Goal: Task Accomplishment & Management: Manage account settings

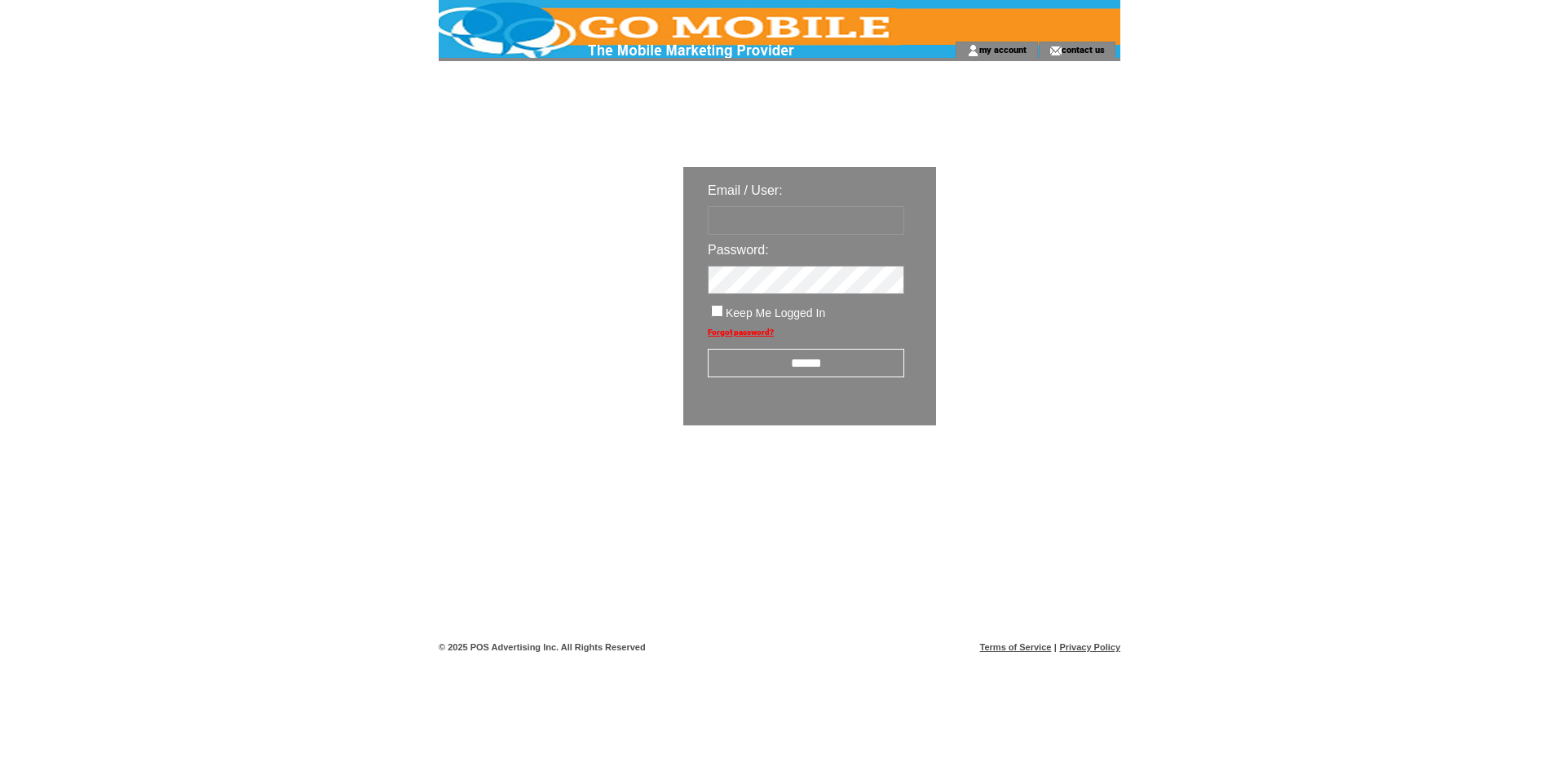
type input "**********"
click at [827, 221] on input "**********" at bounding box center [805, 220] width 197 height 29
click at [771, 360] on input "******" at bounding box center [805, 363] width 197 height 29
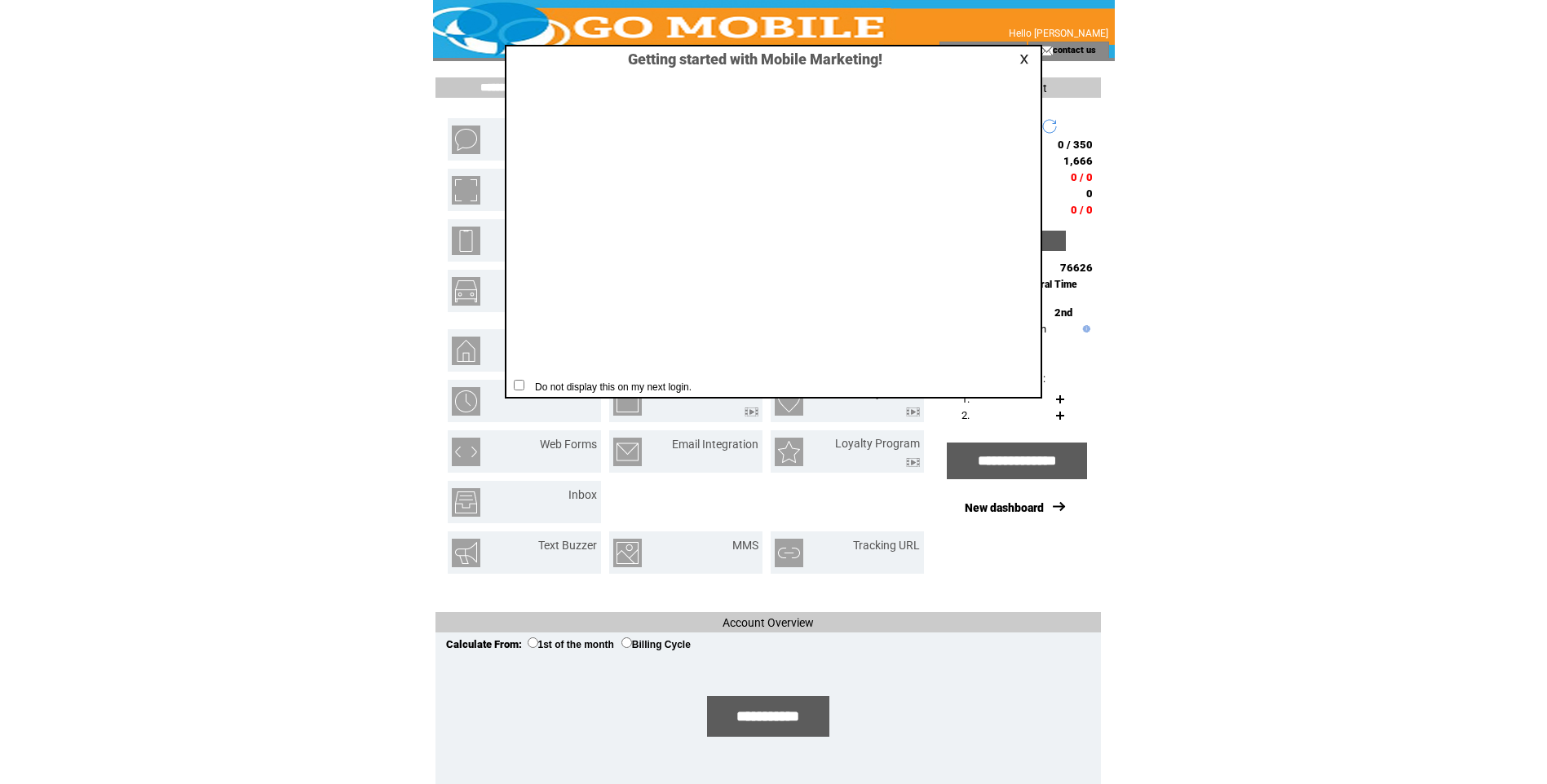
click at [1026, 58] on link at bounding box center [1026, 59] width 15 height 11
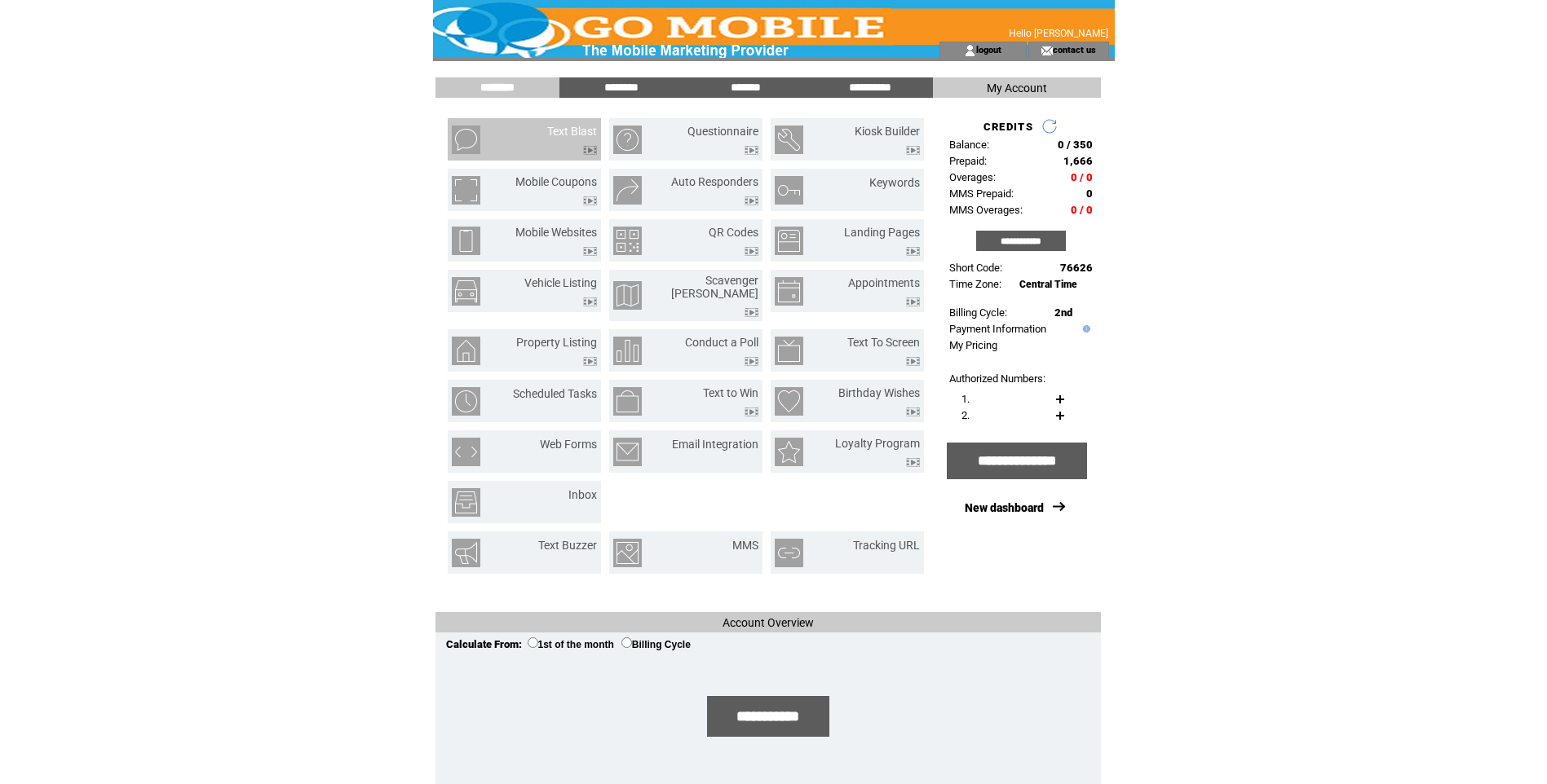
click at [533, 143] on td "Text Blast" at bounding box center [553, 140] width 88 height 30
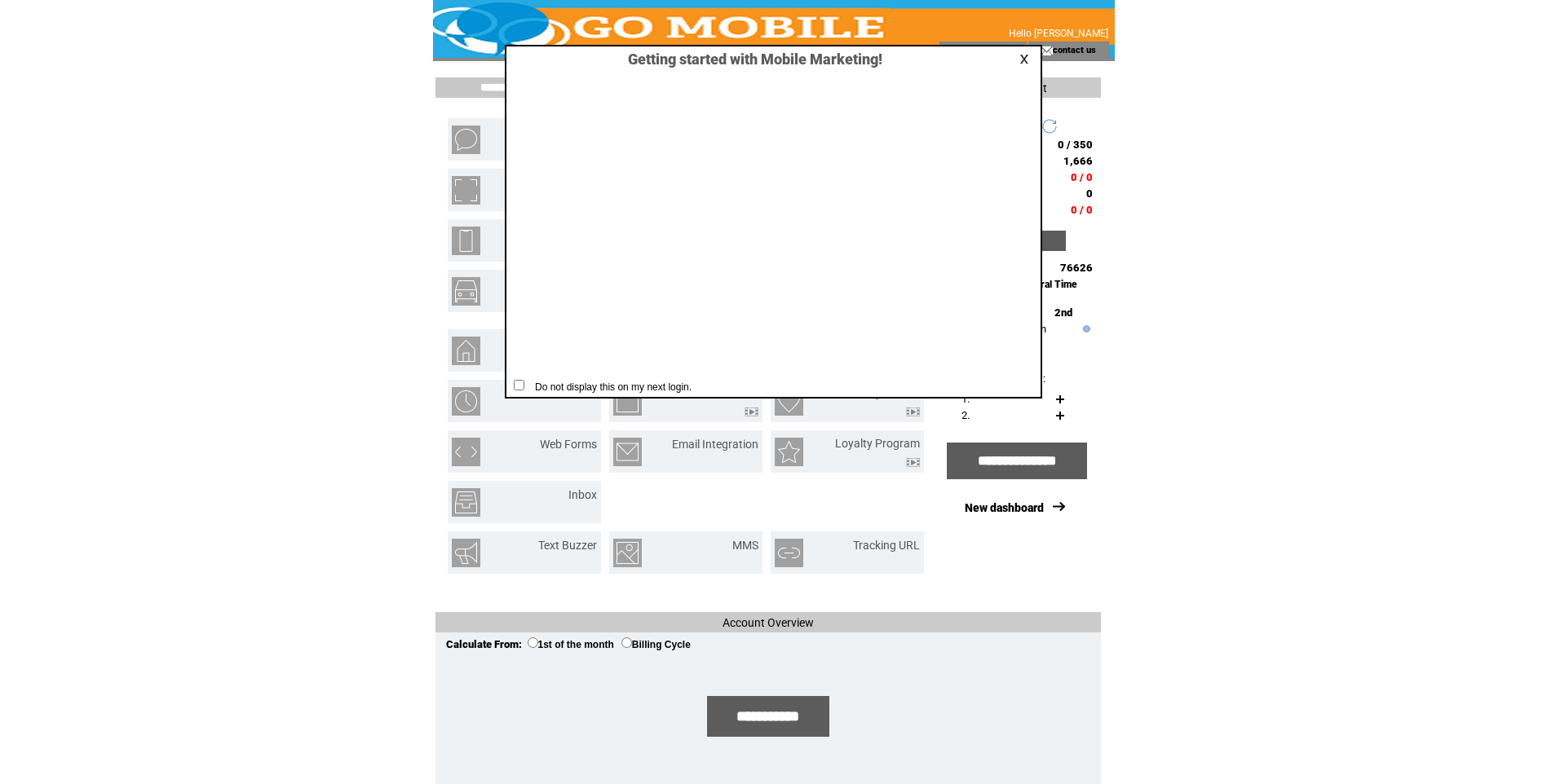
click at [1019, 58] on link at bounding box center [1026, 59] width 15 height 11
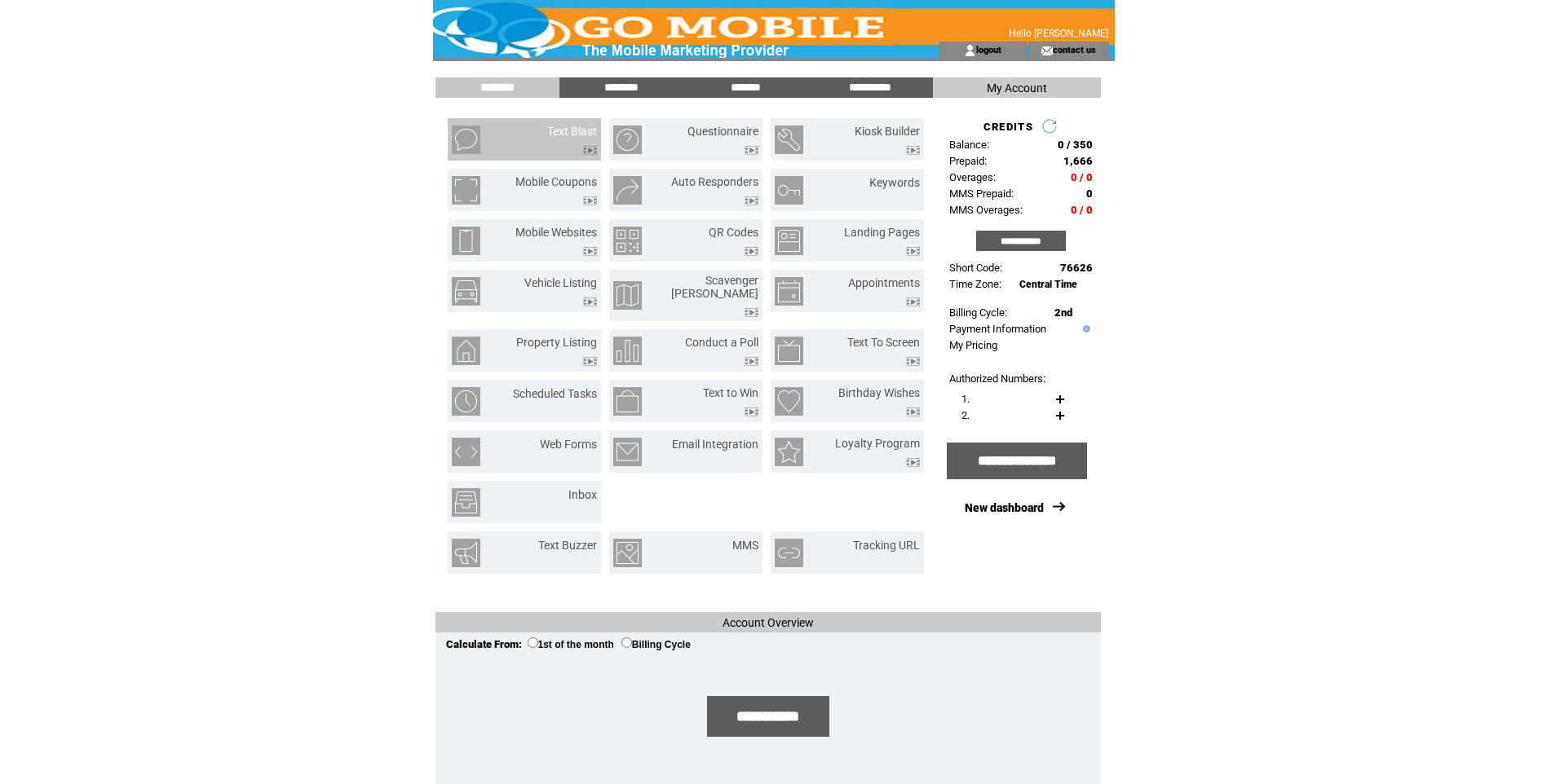
click at [545, 140] on td "Text Blast" at bounding box center [553, 140] width 88 height 30
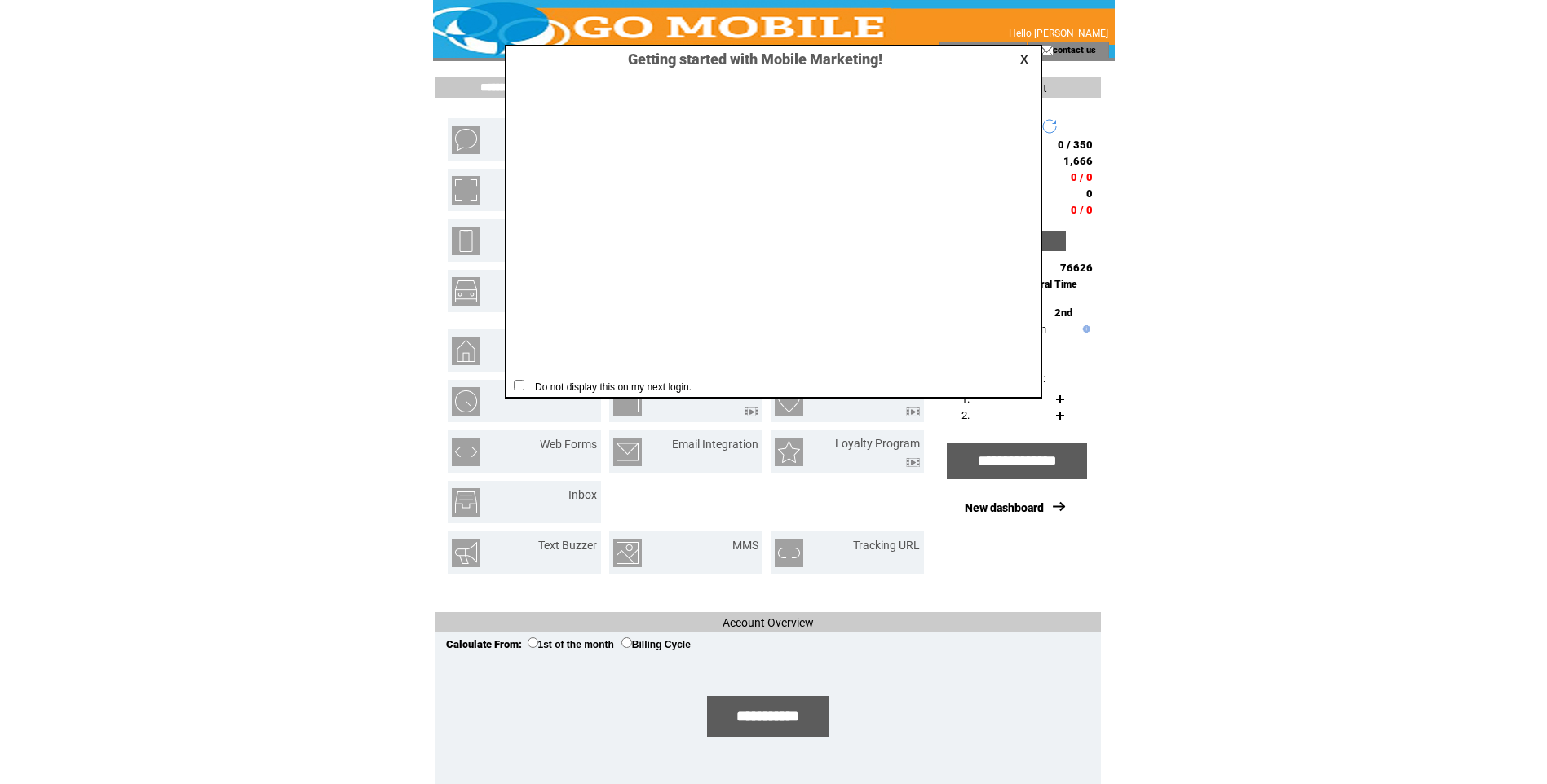
drag, startPoint x: 1027, startPoint y: 56, endPoint x: 998, endPoint y: 77, distance: 35.8
click at [1027, 56] on link at bounding box center [1026, 59] width 15 height 11
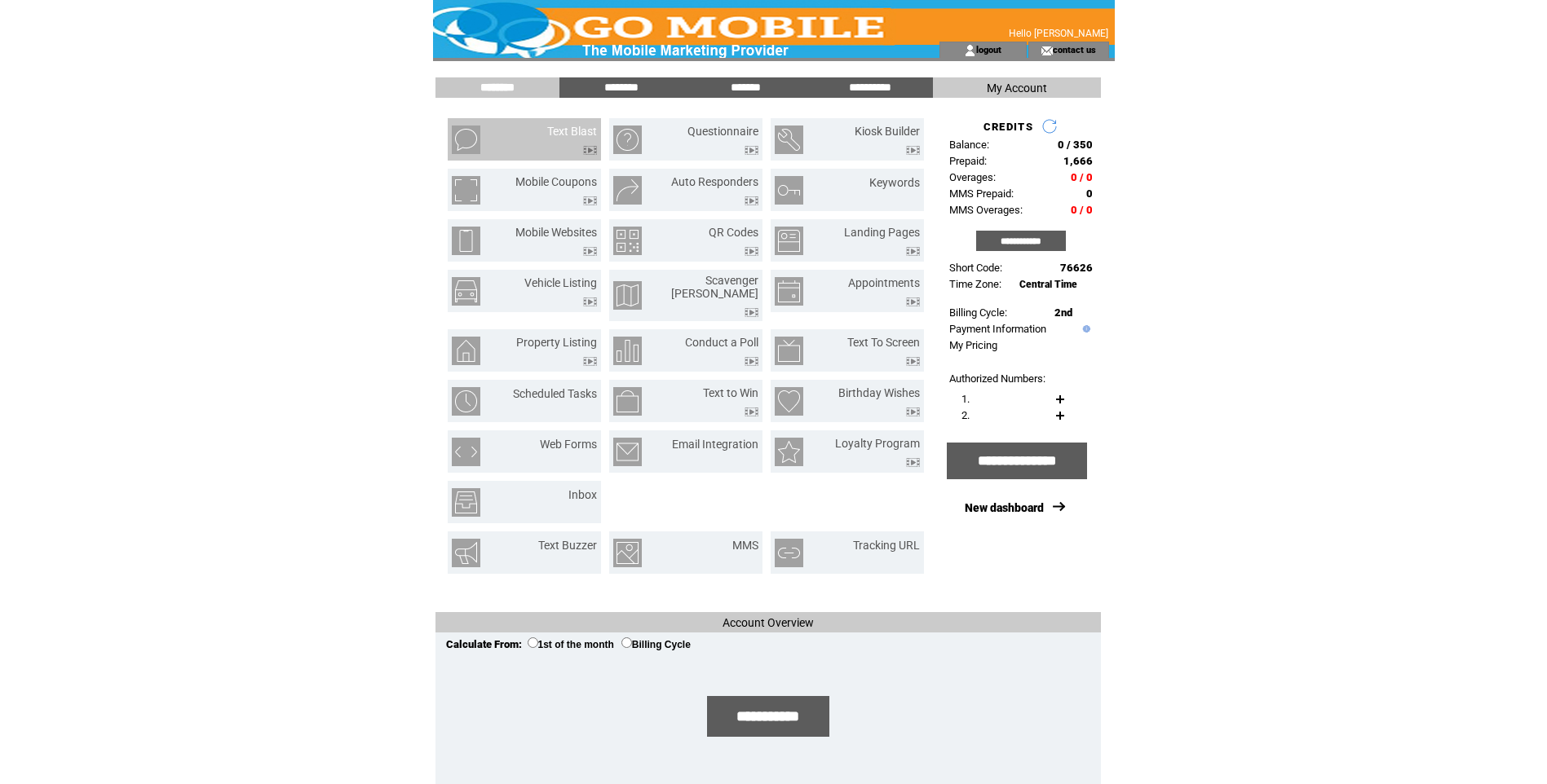
click at [522, 137] on td "Text Blast" at bounding box center [553, 140] width 88 height 30
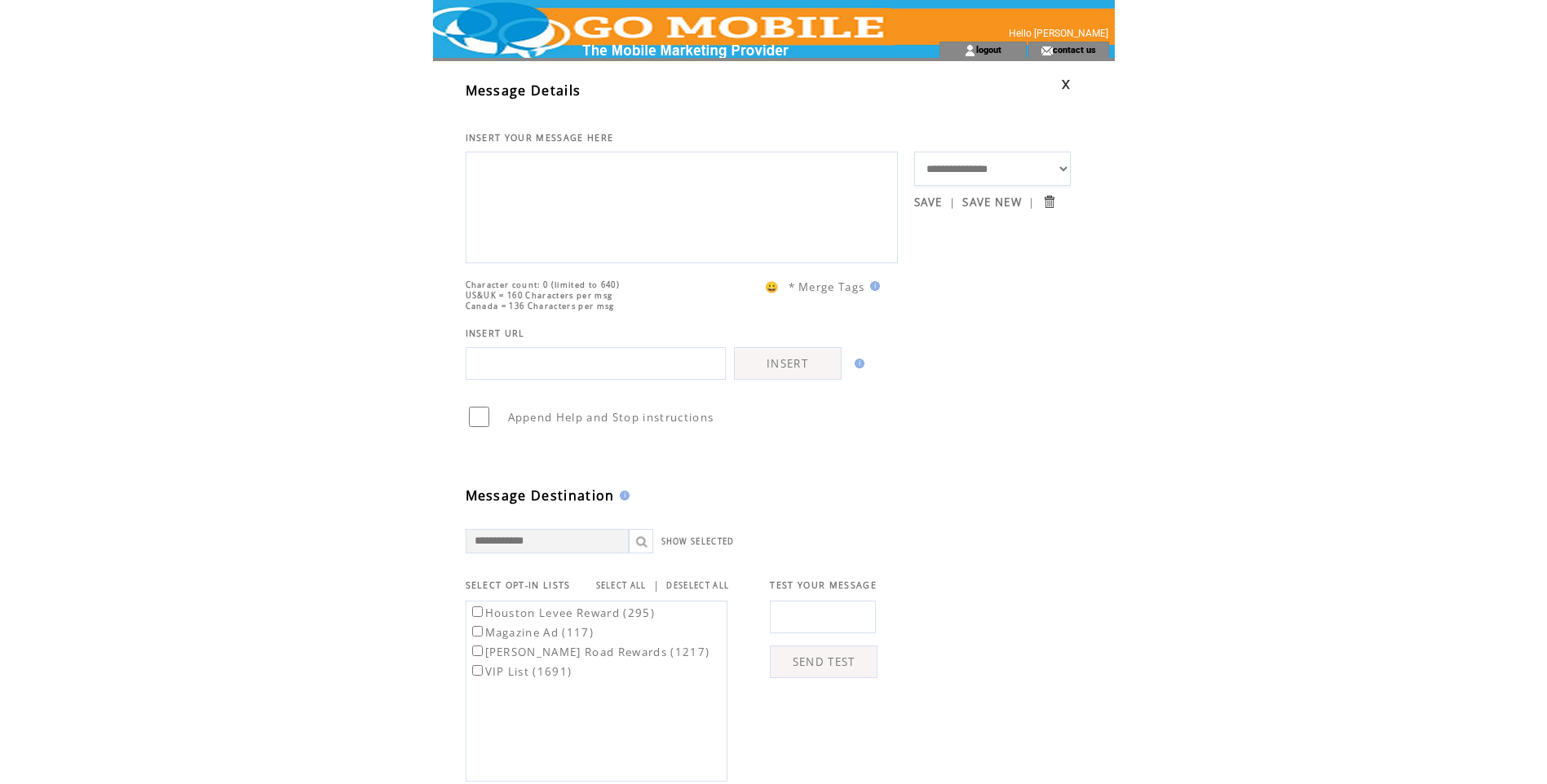
click at [515, 679] on label "VIP List (1691)" at bounding box center [521, 671] width 104 height 15
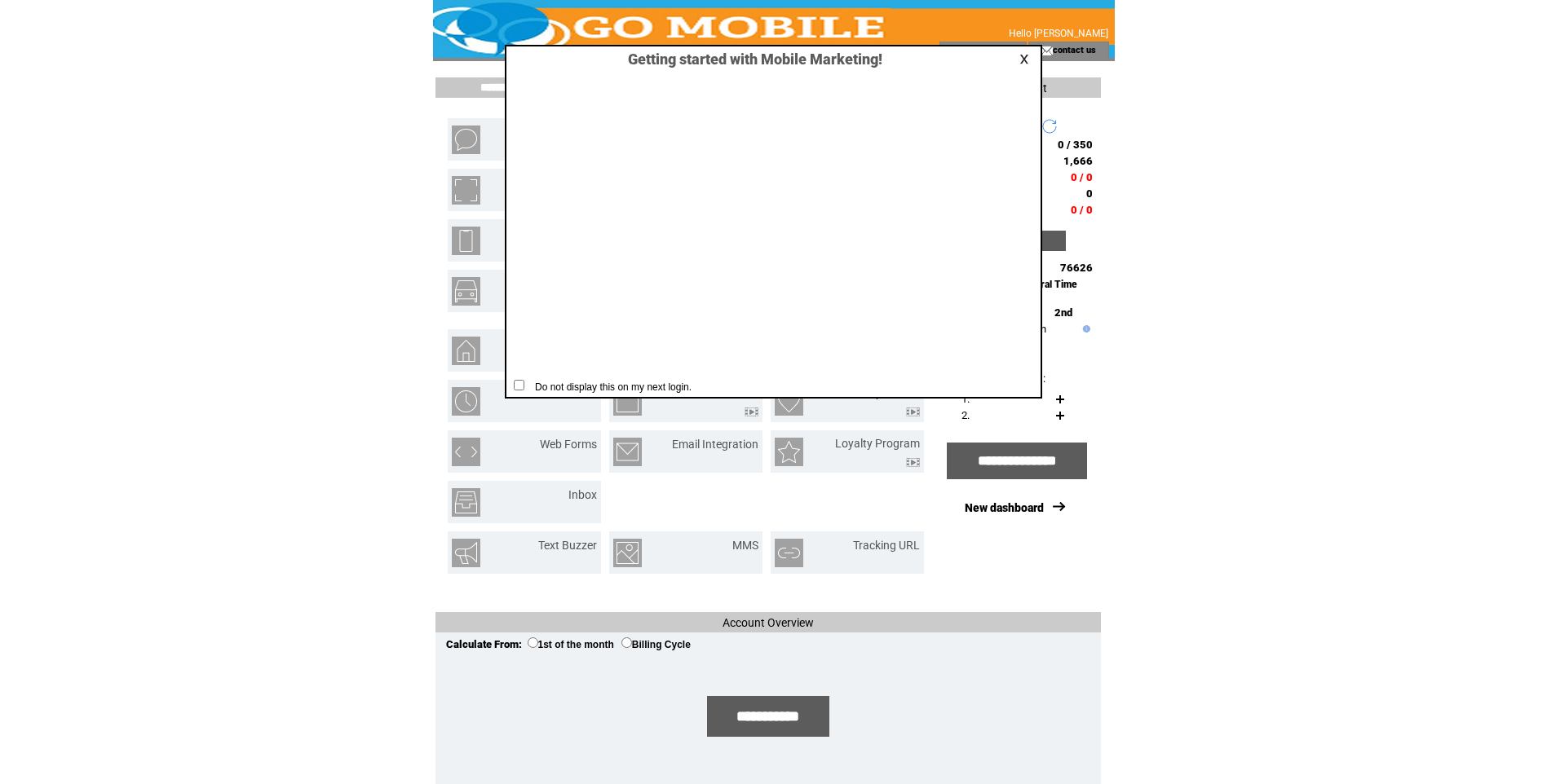
drag, startPoint x: 1027, startPoint y: 57, endPoint x: 1006, endPoint y: 70, distance: 24.7
click at [1026, 57] on link at bounding box center [1026, 59] width 15 height 11
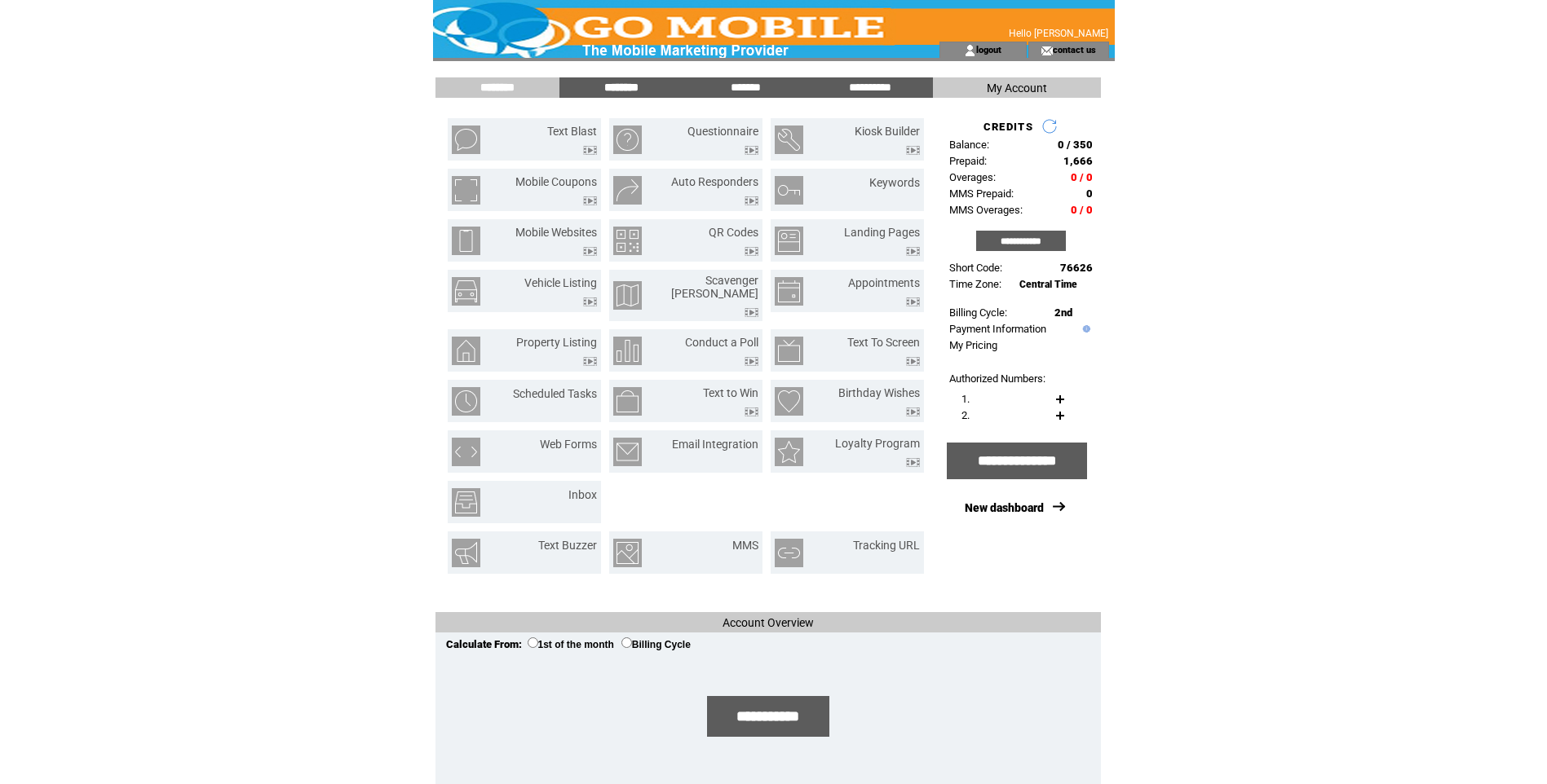
click at [604, 84] on input "********" at bounding box center [621, 88] width 123 height 14
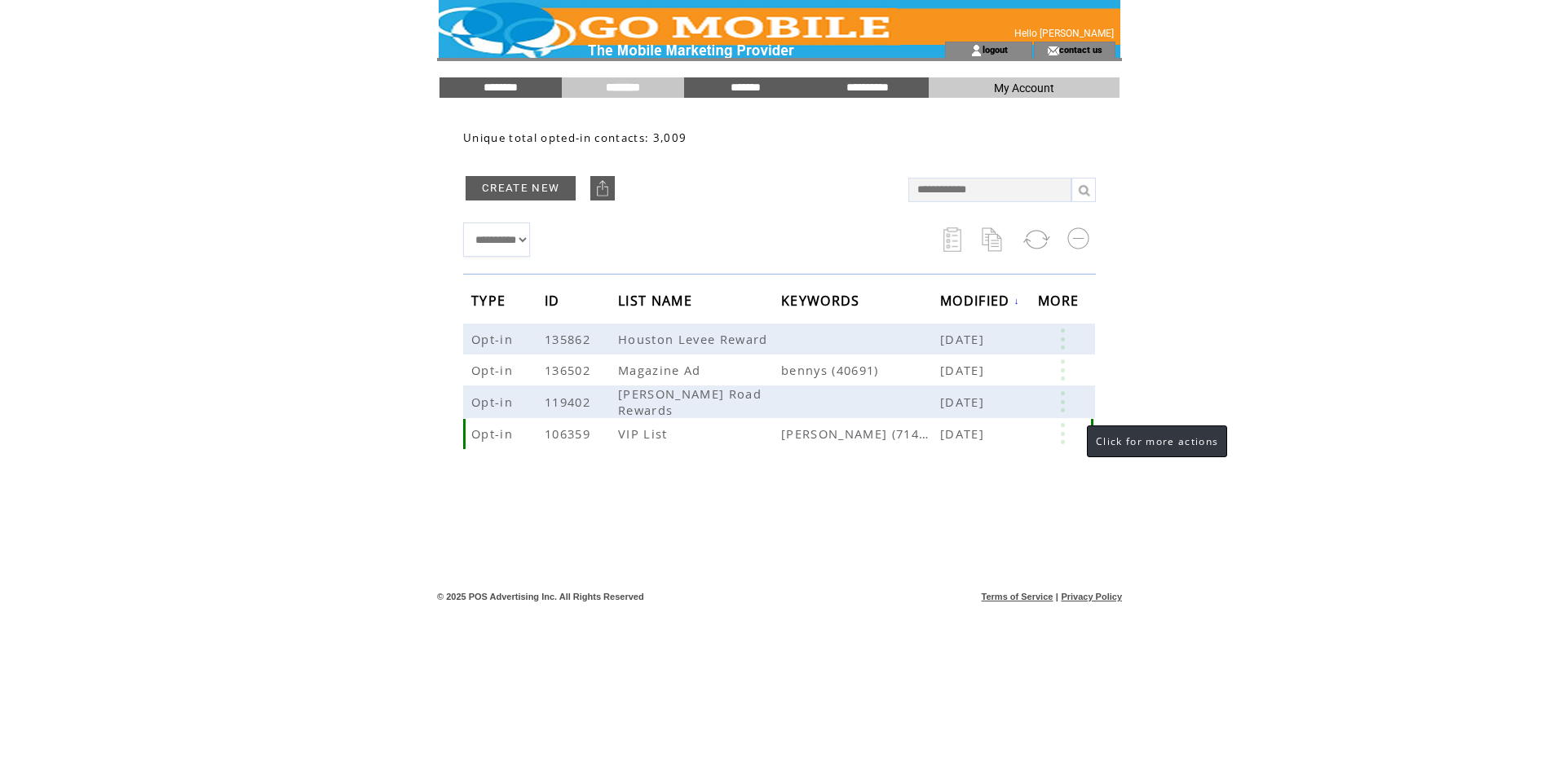
click at [1062, 431] on link at bounding box center [1062, 433] width 49 height 21
drag, startPoint x: 274, startPoint y: 492, endPoint x: 292, endPoint y: 492, distance: 18.0
click at [277, 492] on link "EDIT" at bounding box center [274, 494] width 27 height 15
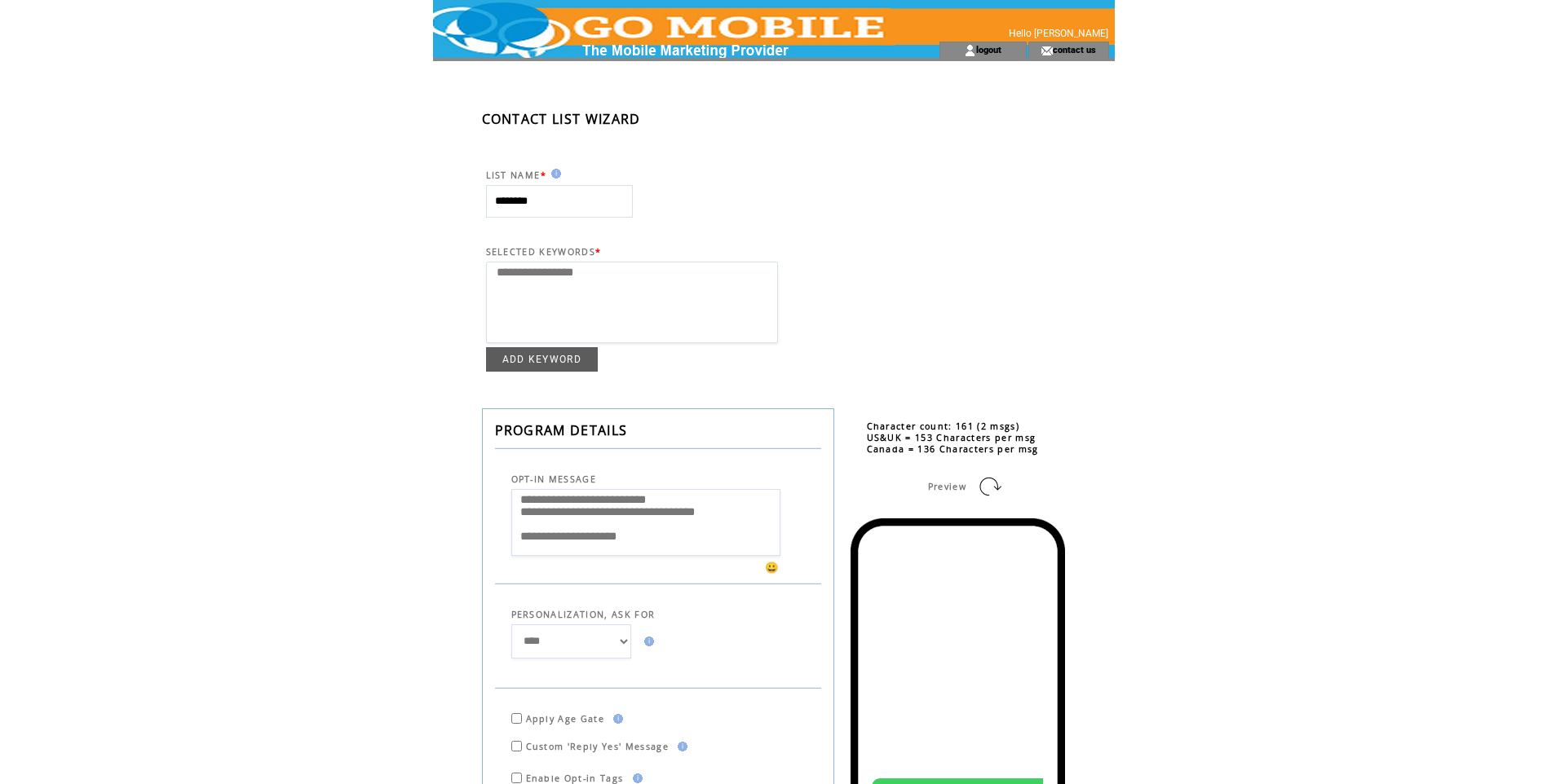
select select
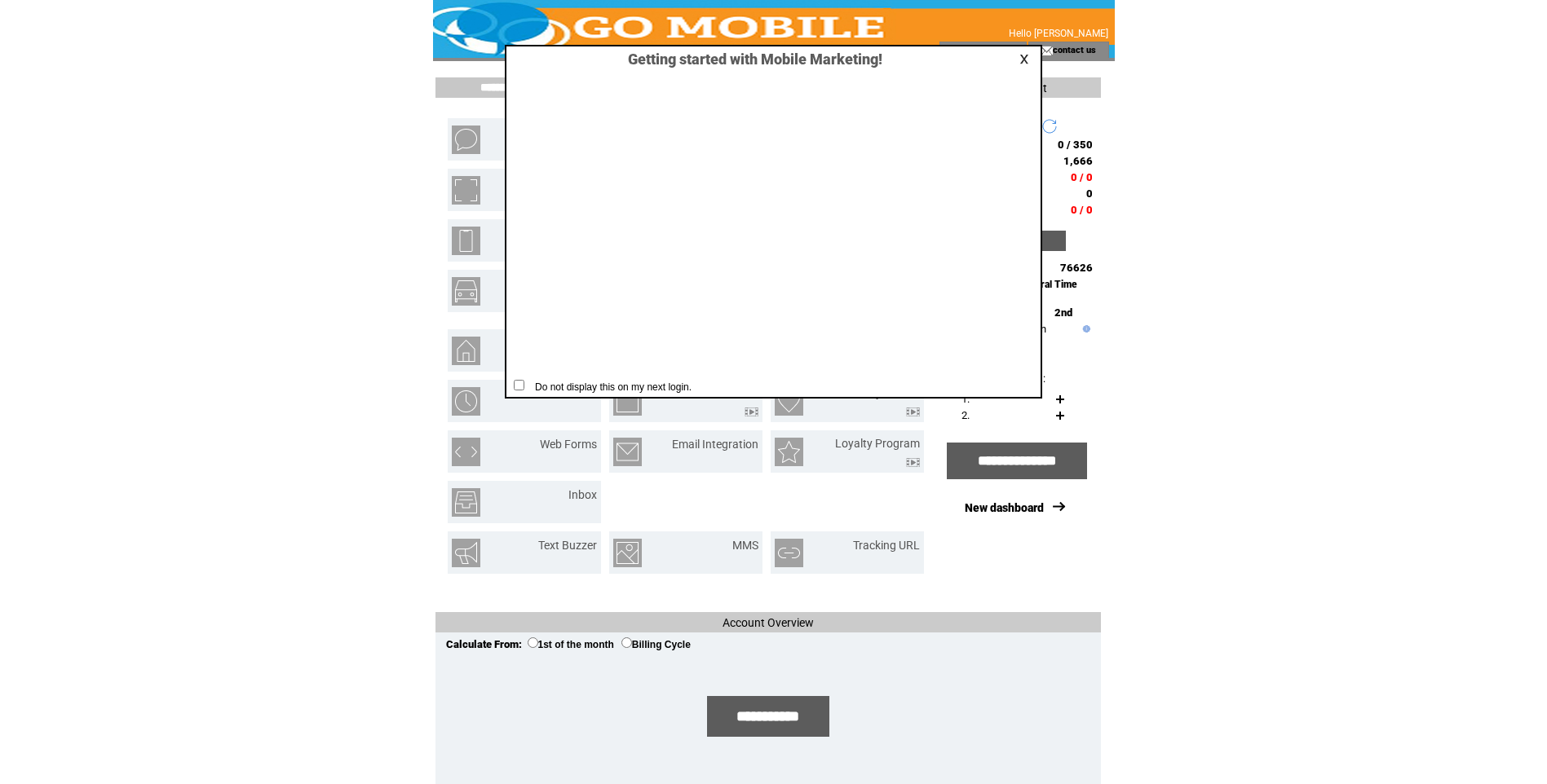
drag, startPoint x: 1027, startPoint y: 57, endPoint x: 1023, endPoint y: 65, distance: 8.9
click at [1026, 57] on link at bounding box center [1026, 59] width 15 height 11
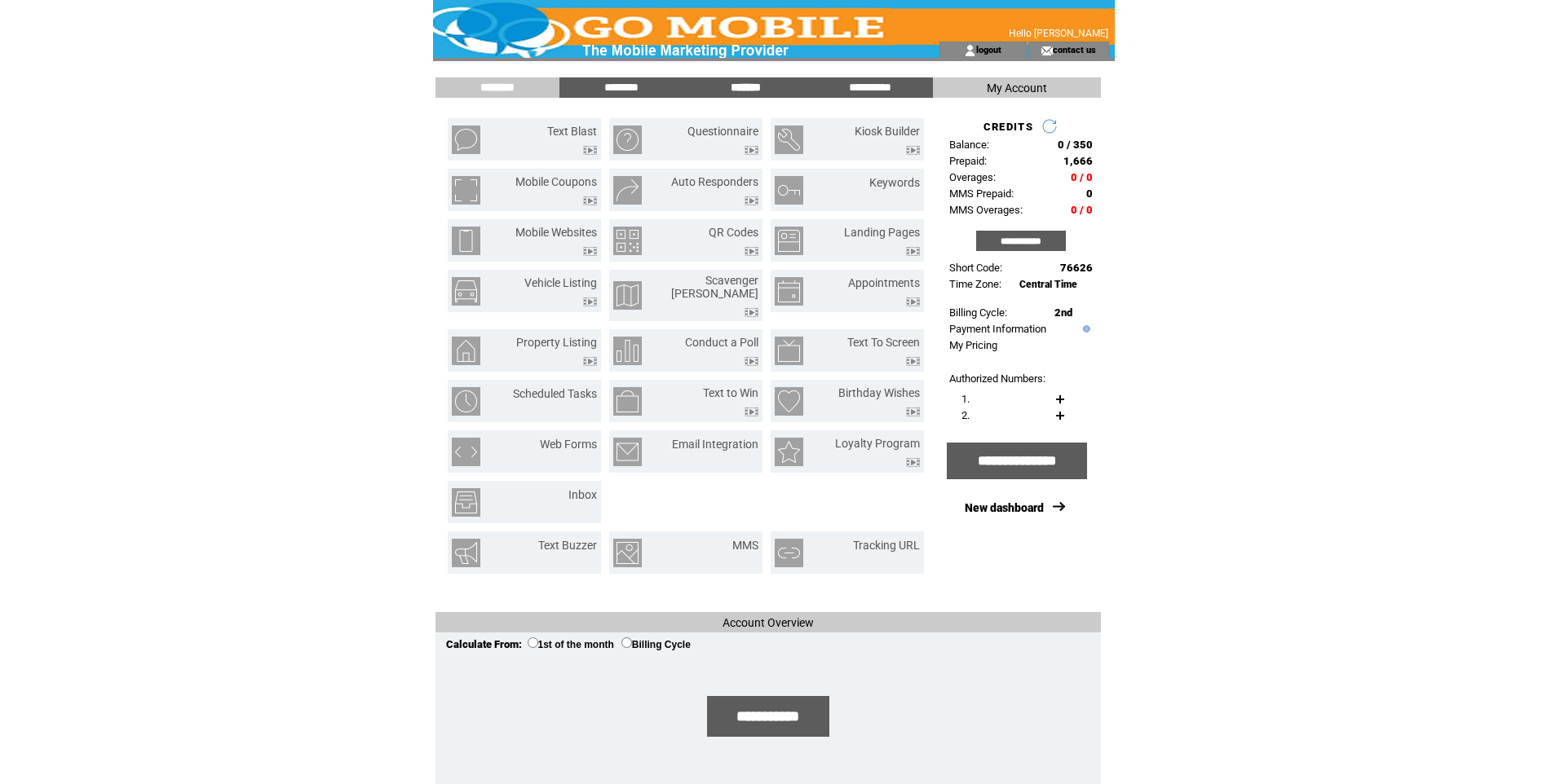
click at [742, 88] on input "*******" at bounding box center [746, 88] width 123 height 14
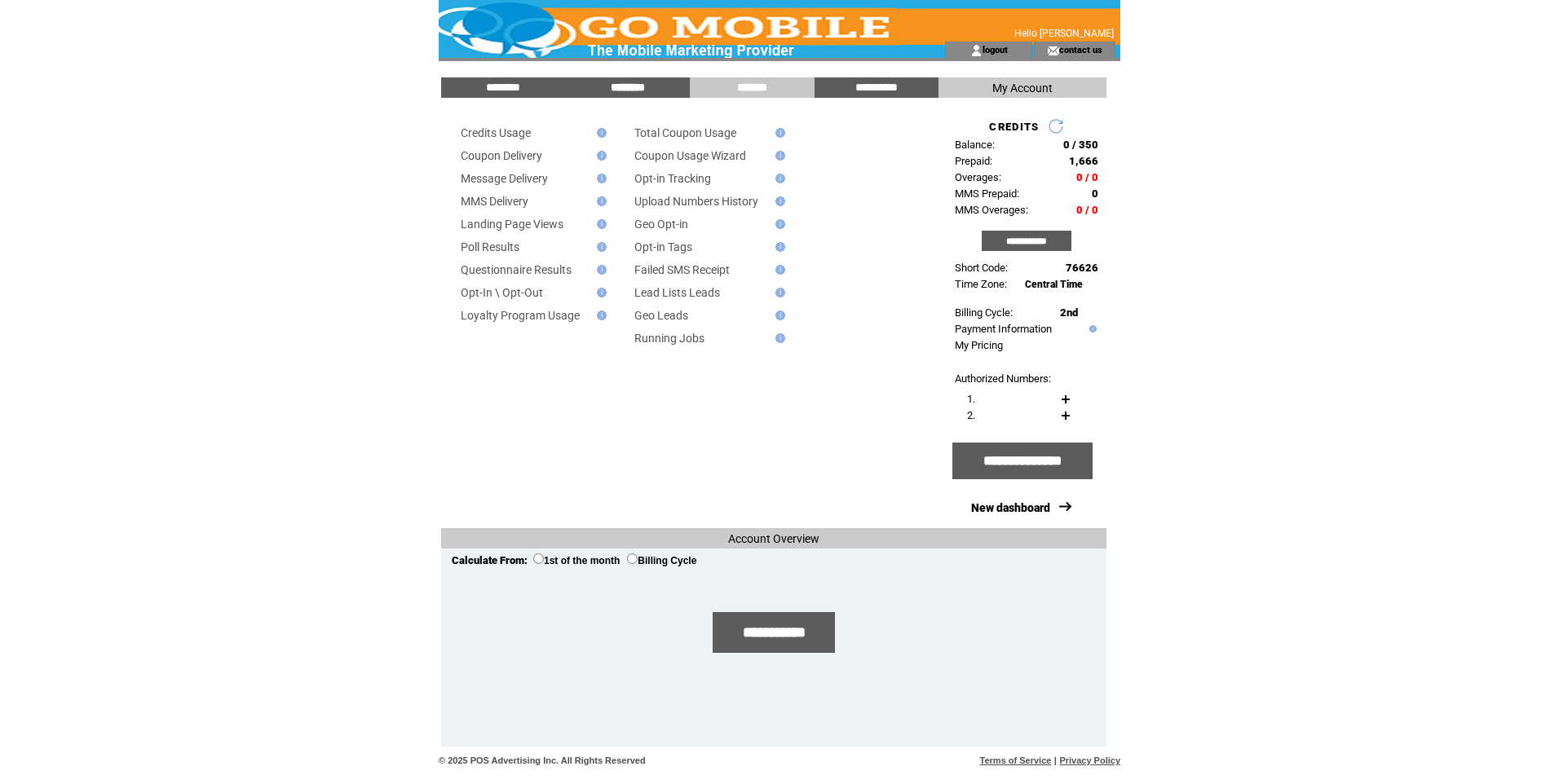
click at [634, 85] on input "********" at bounding box center [628, 88] width 123 height 14
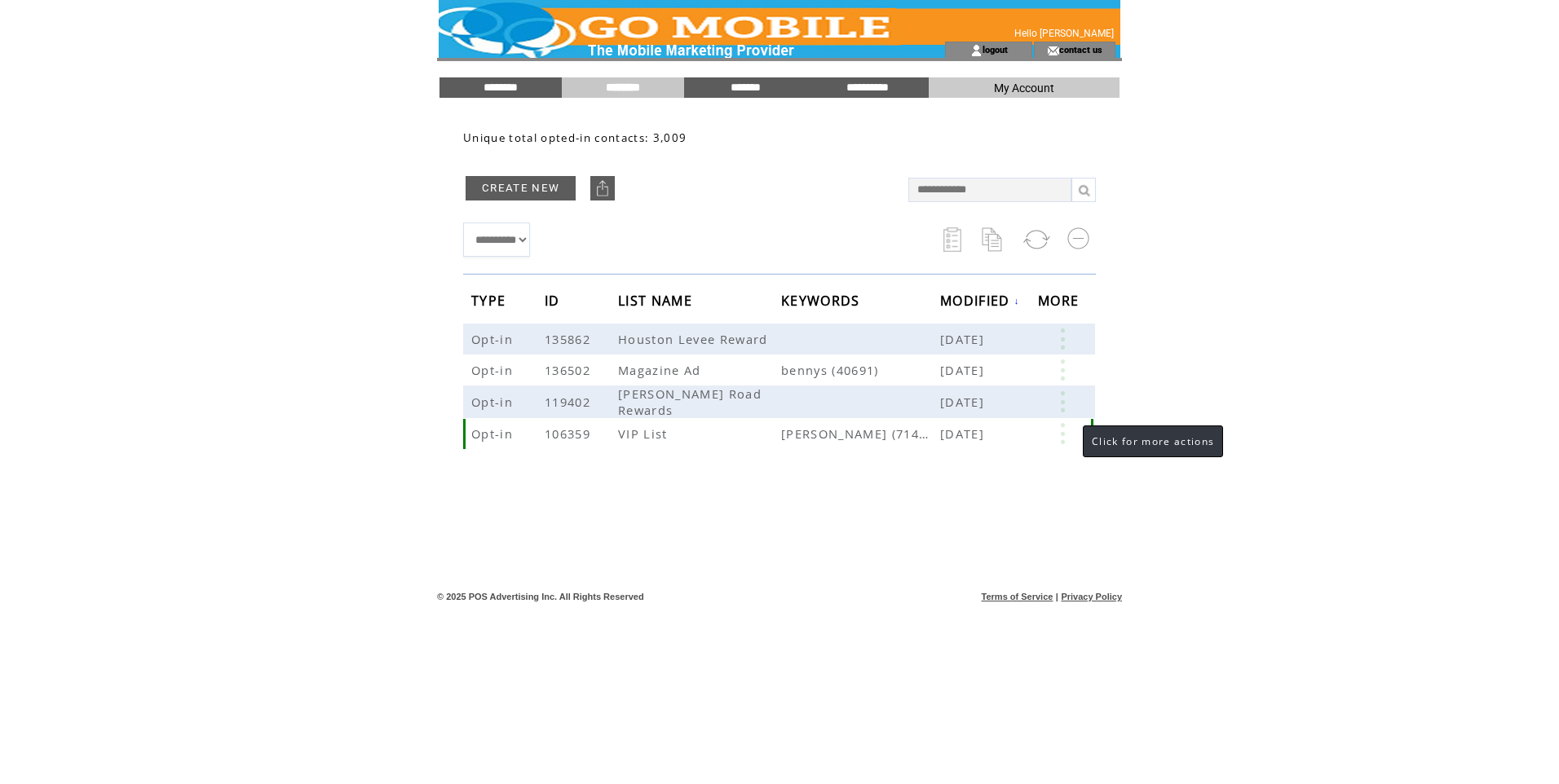
click at [1067, 431] on link at bounding box center [1062, 433] width 49 height 21
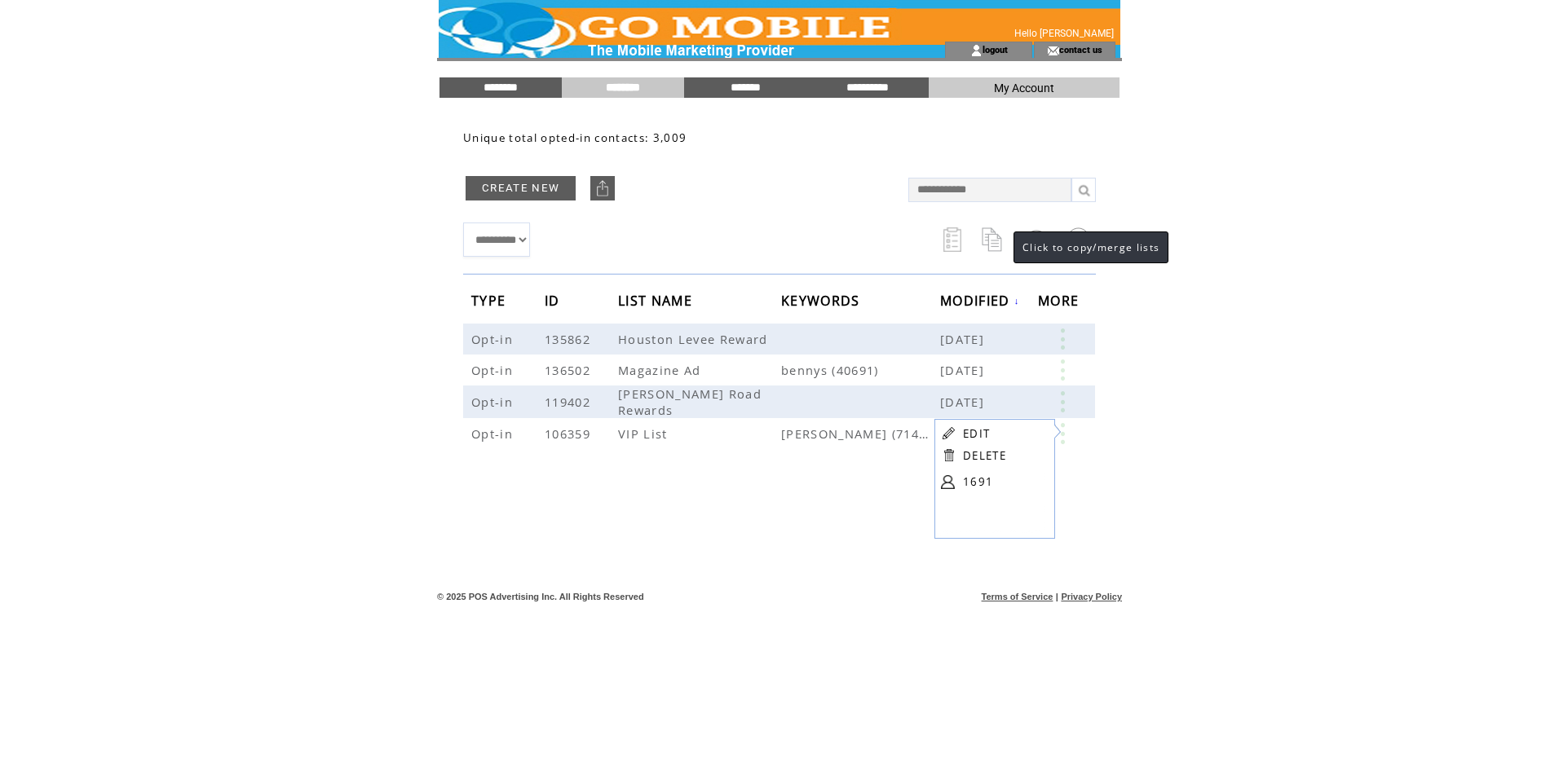
click at [995, 239] on link at bounding box center [994, 239] width 25 height 25
select select
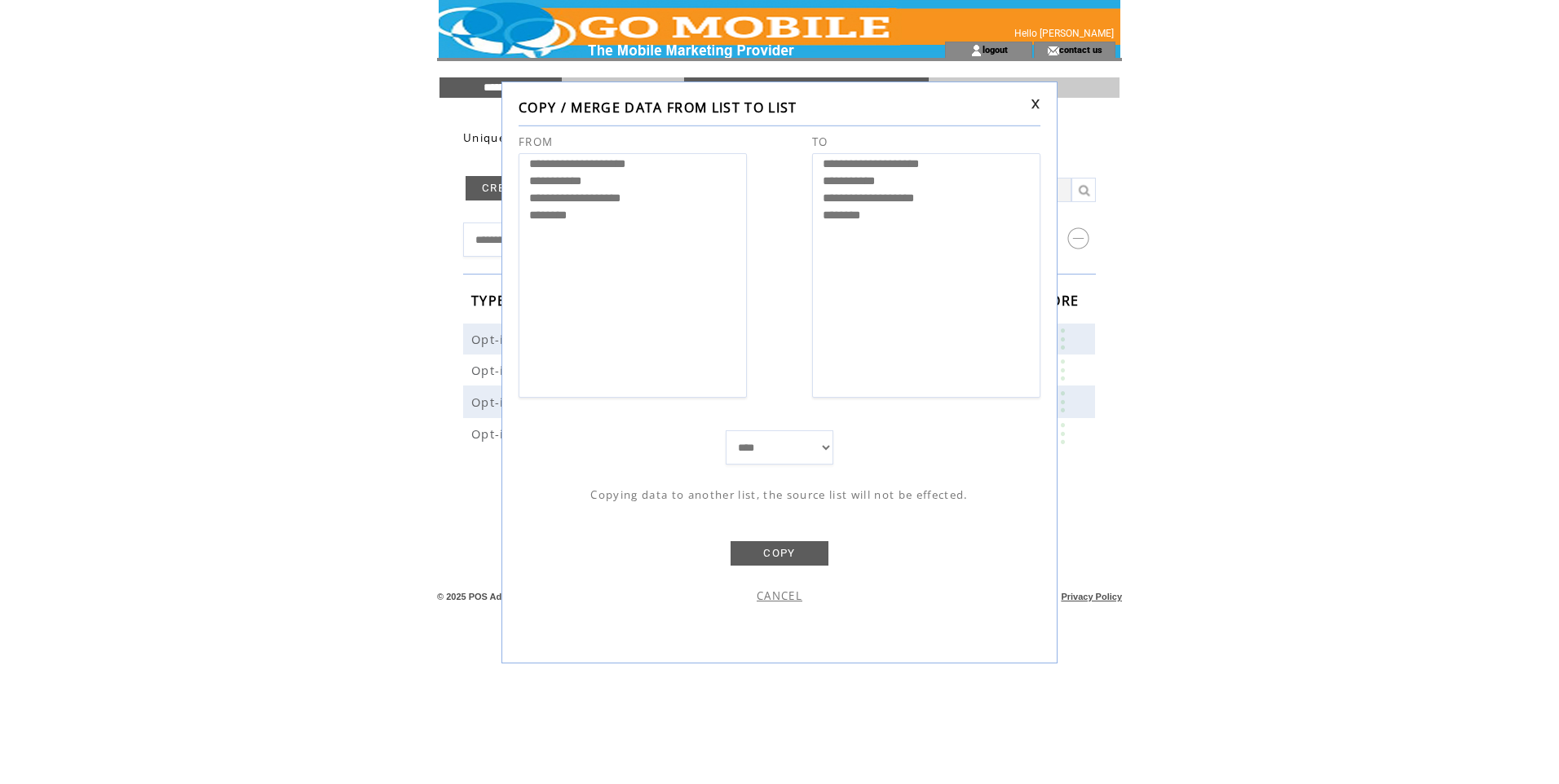
click at [774, 550] on link "COPY" at bounding box center [780, 554] width 98 height 25
click at [830, 445] on select "**** *****" at bounding box center [780, 447] width 108 height 34
click at [676, 443] on td "**** *****" at bounding box center [780, 448] width 379 height 36
click at [1034, 101] on link at bounding box center [1036, 104] width 10 height 11
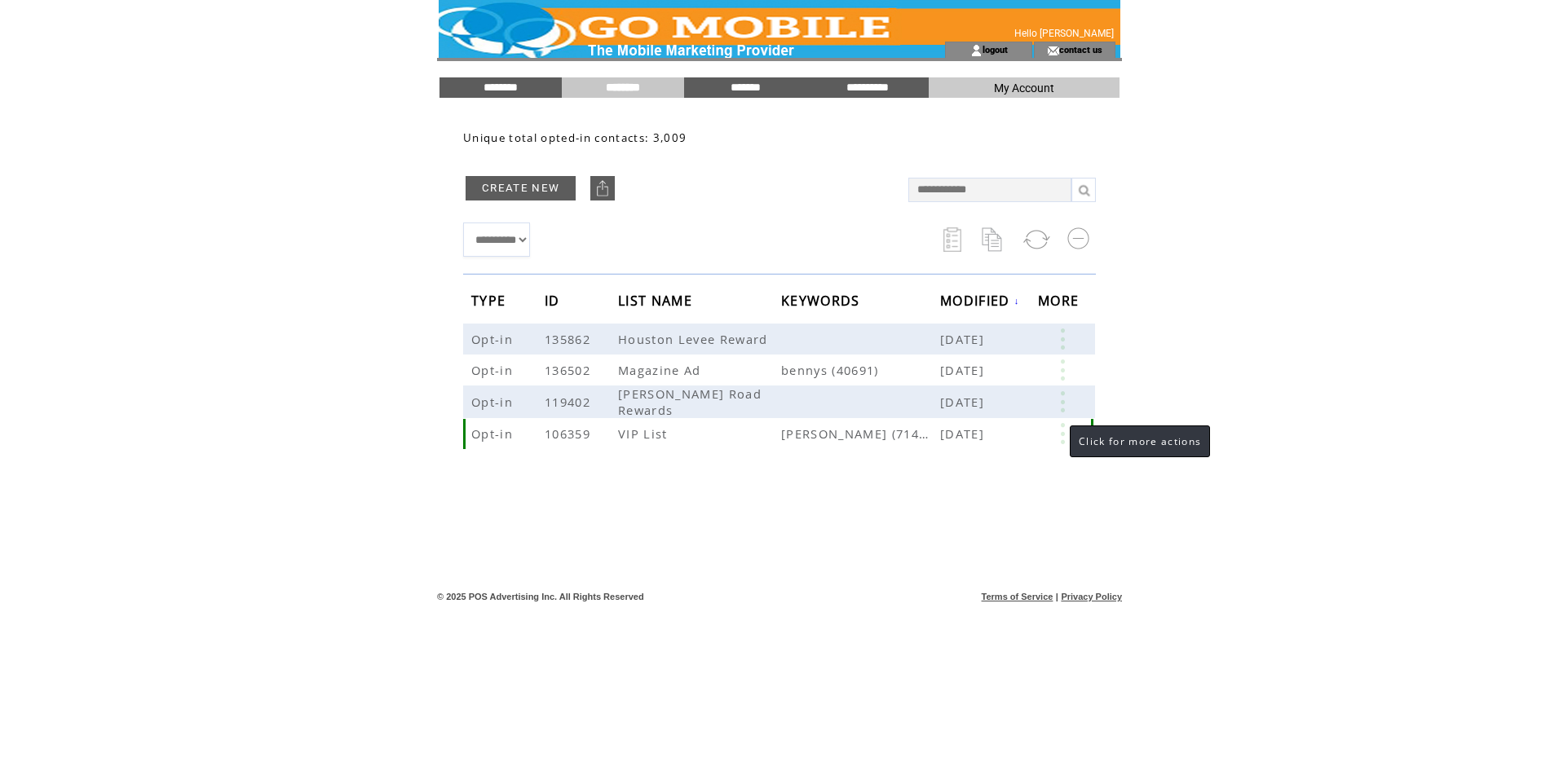
click at [1061, 427] on link at bounding box center [1062, 433] width 49 height 21
click at [951, 238] on link at bounding box center [952, 239] width 18 height 25
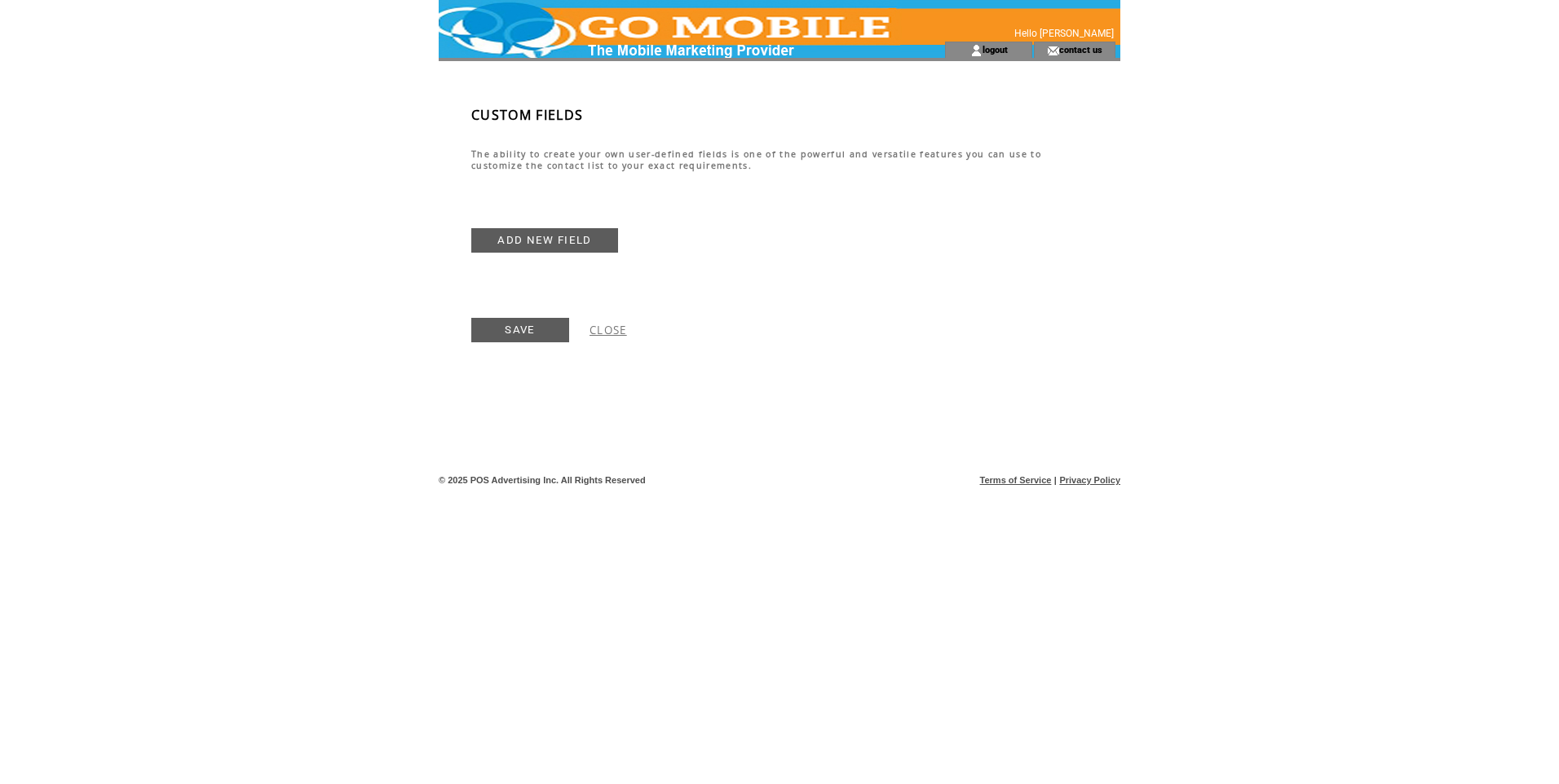
drag, startPoint x: 549, startPoint y: 237, endPoint x: 519, endPoint y: 245, distance: 31.0
click at [548, 237] on link "ADD NEW FIELD" at bounding box center [544, 240] width 147 height 25
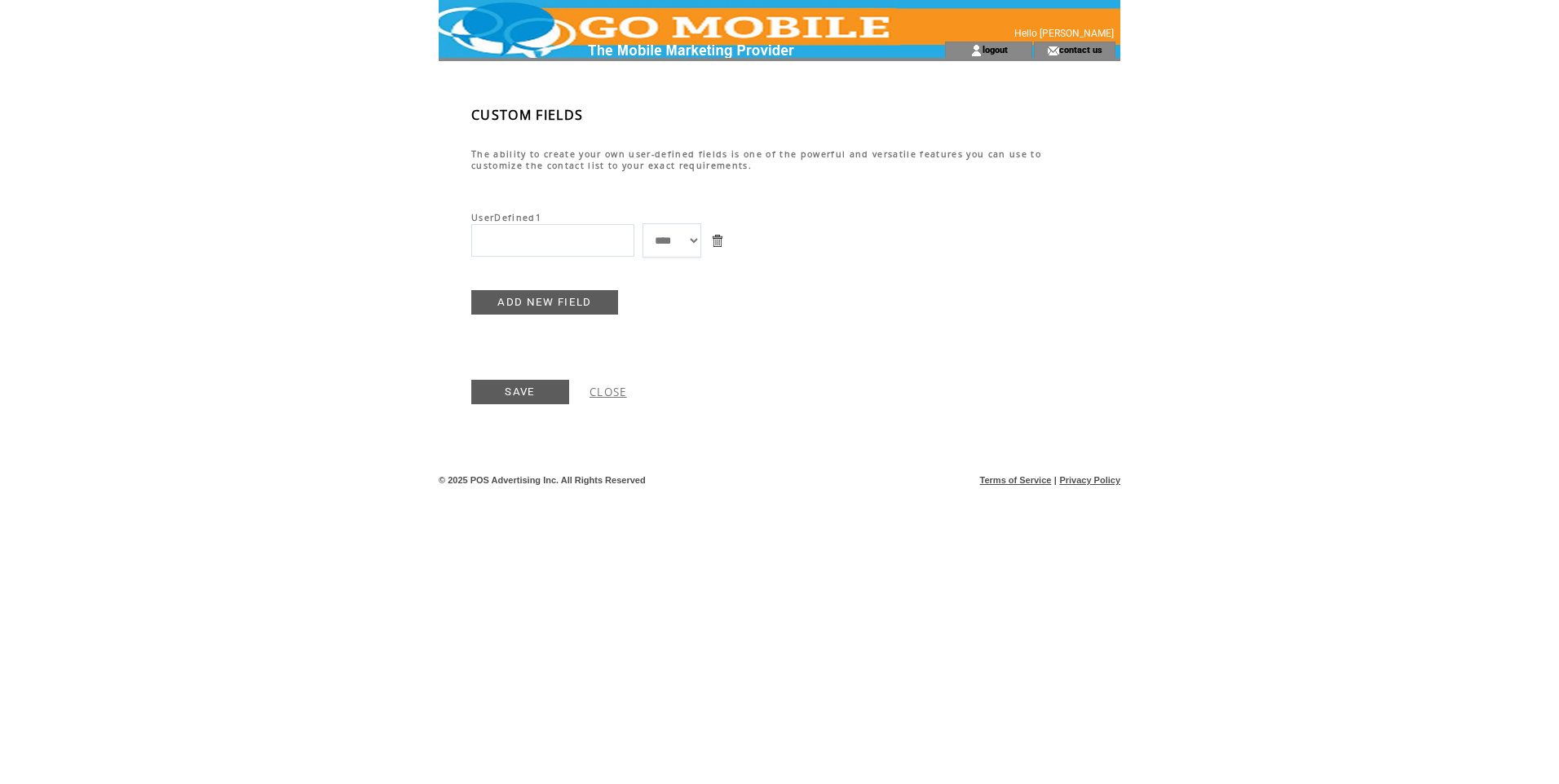
click at [506, 243] on input "text" at bounding box center [552, 240] width 163 height 33
click at [725, 241] on link at bounding box center [718, 241] width 16 height 16
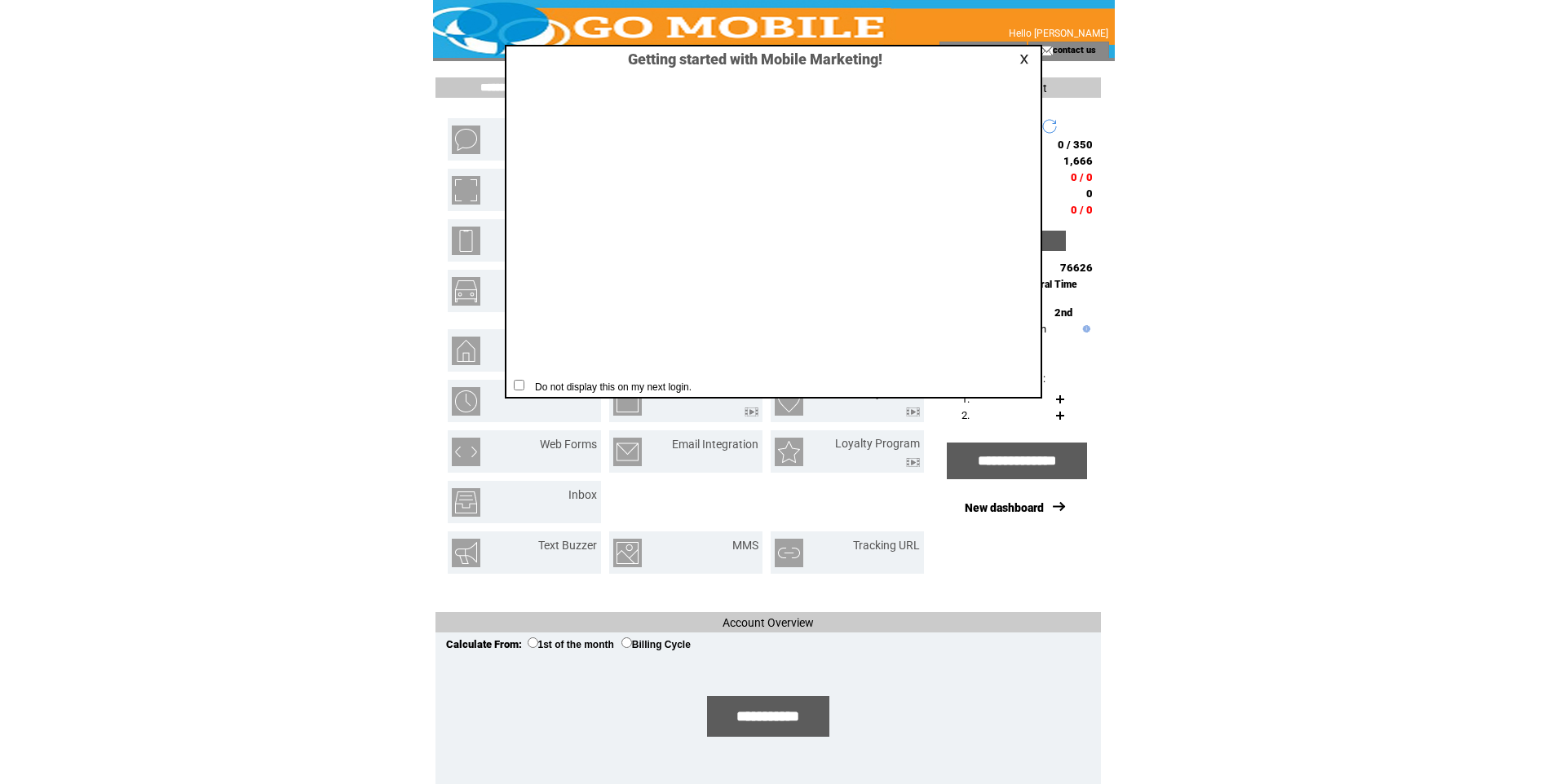
click at [1024, 52] on table at bounding box center [1027, 59] width 20 height 16
click at [1019, 57] on link at bounding box center [1026, 59] width 15 height 11
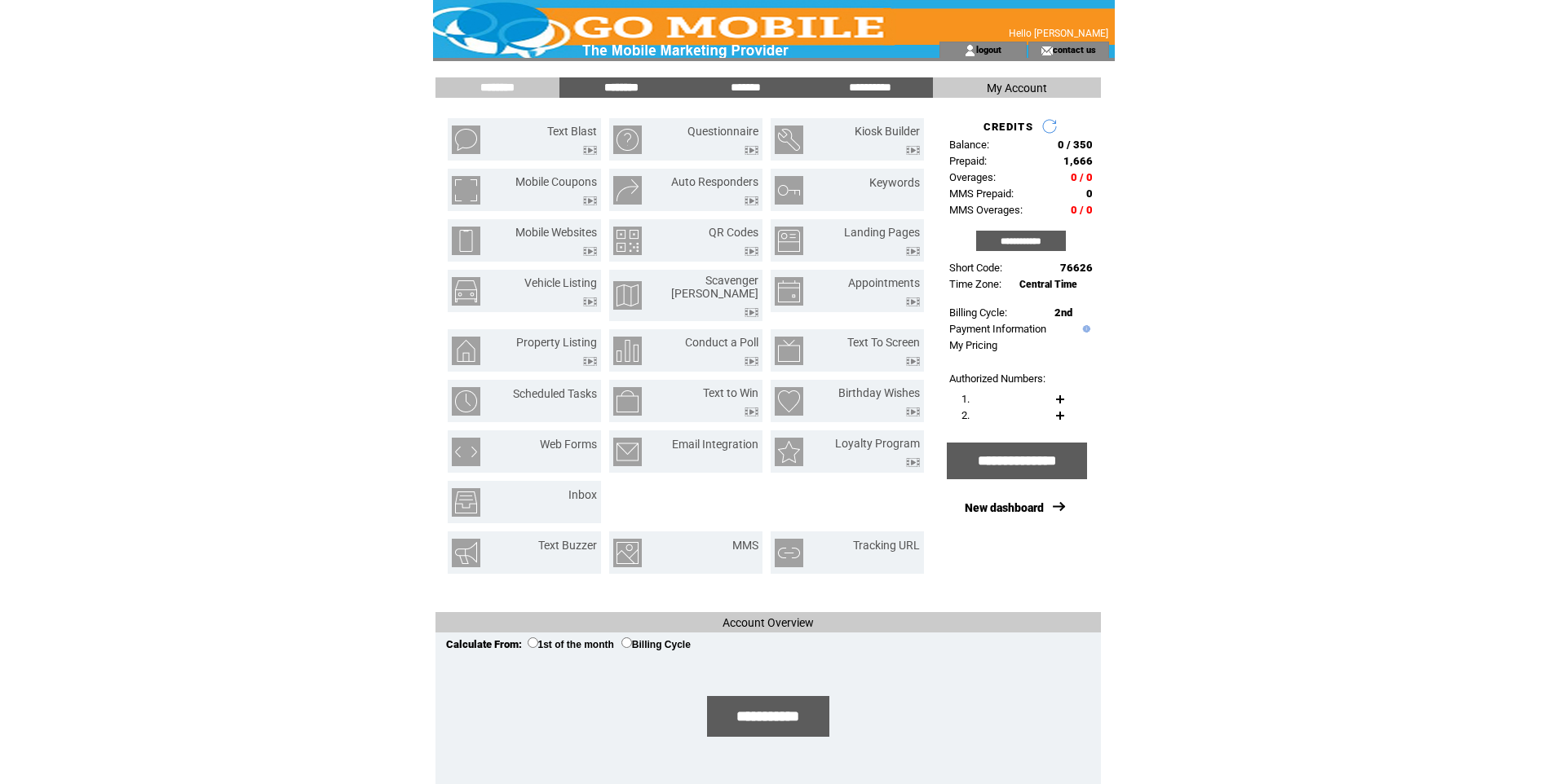
click at [619, 81] on input "********" at bounding box center [621, 88] width 123 height 14
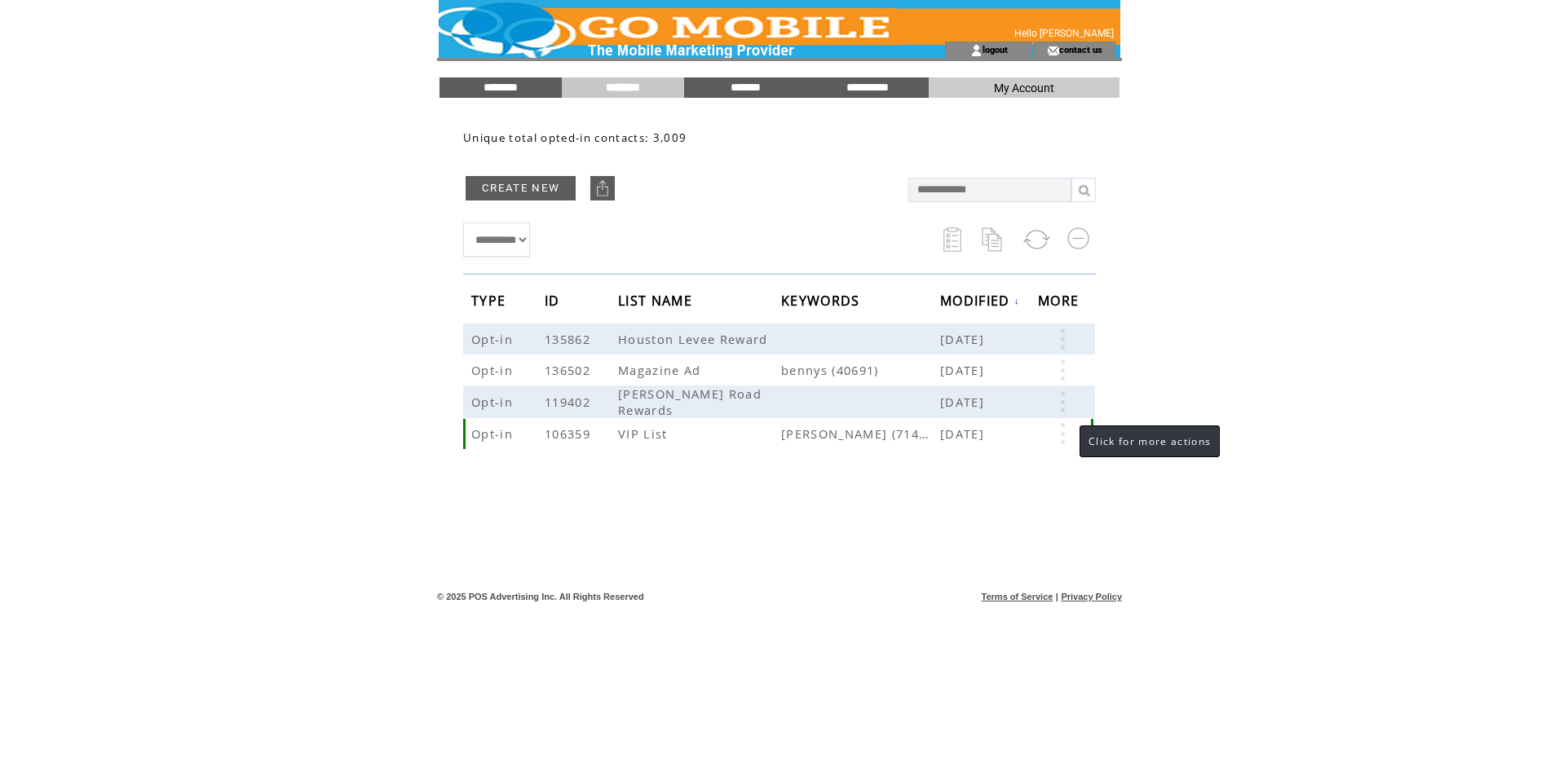
click at [1063, 434] on link at bounding box center [1062, 433] width 49 height 21
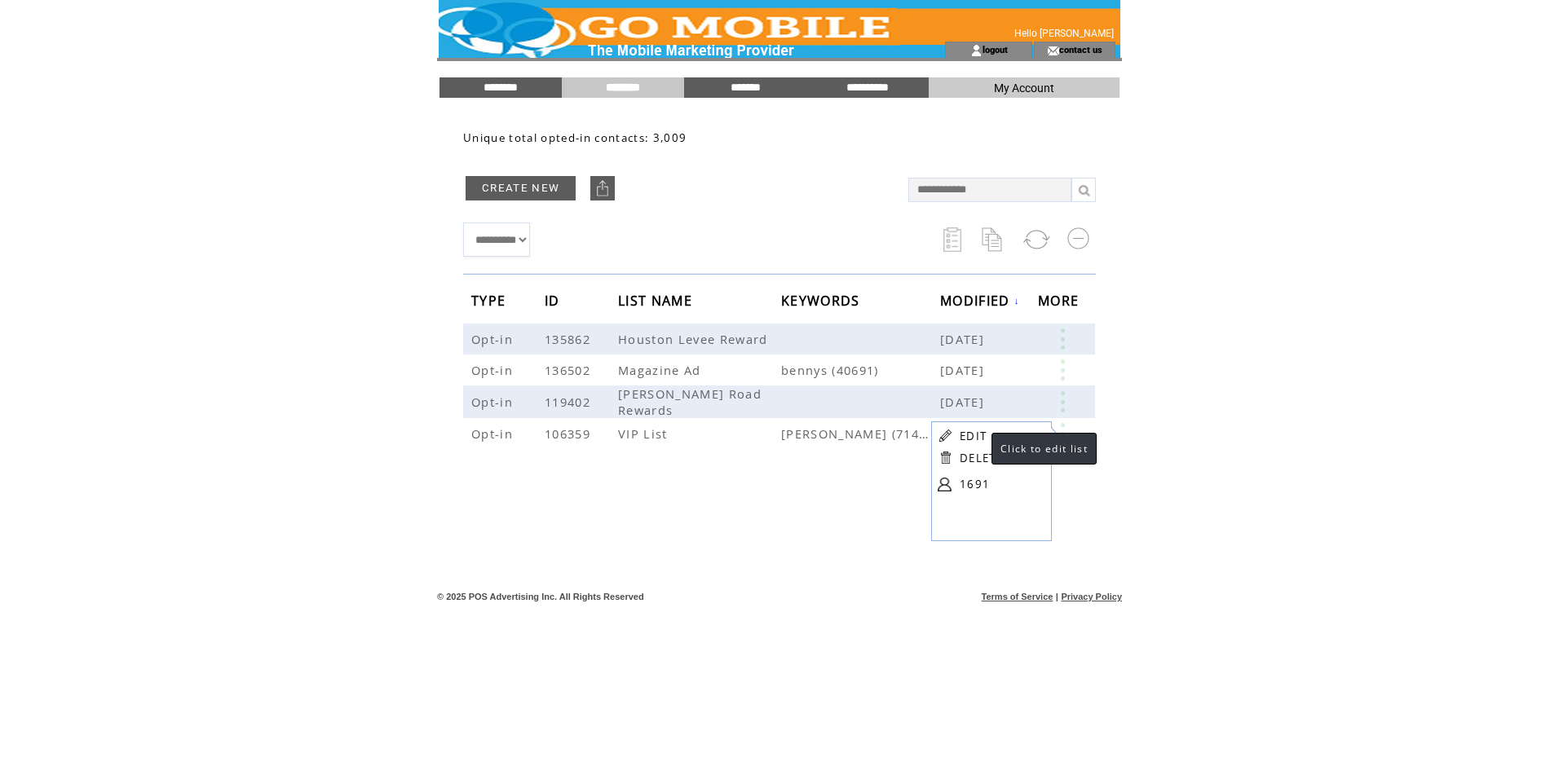
click at [974, 434] on link "EDIT" at bounding box center [973, 436] width 27 height 15
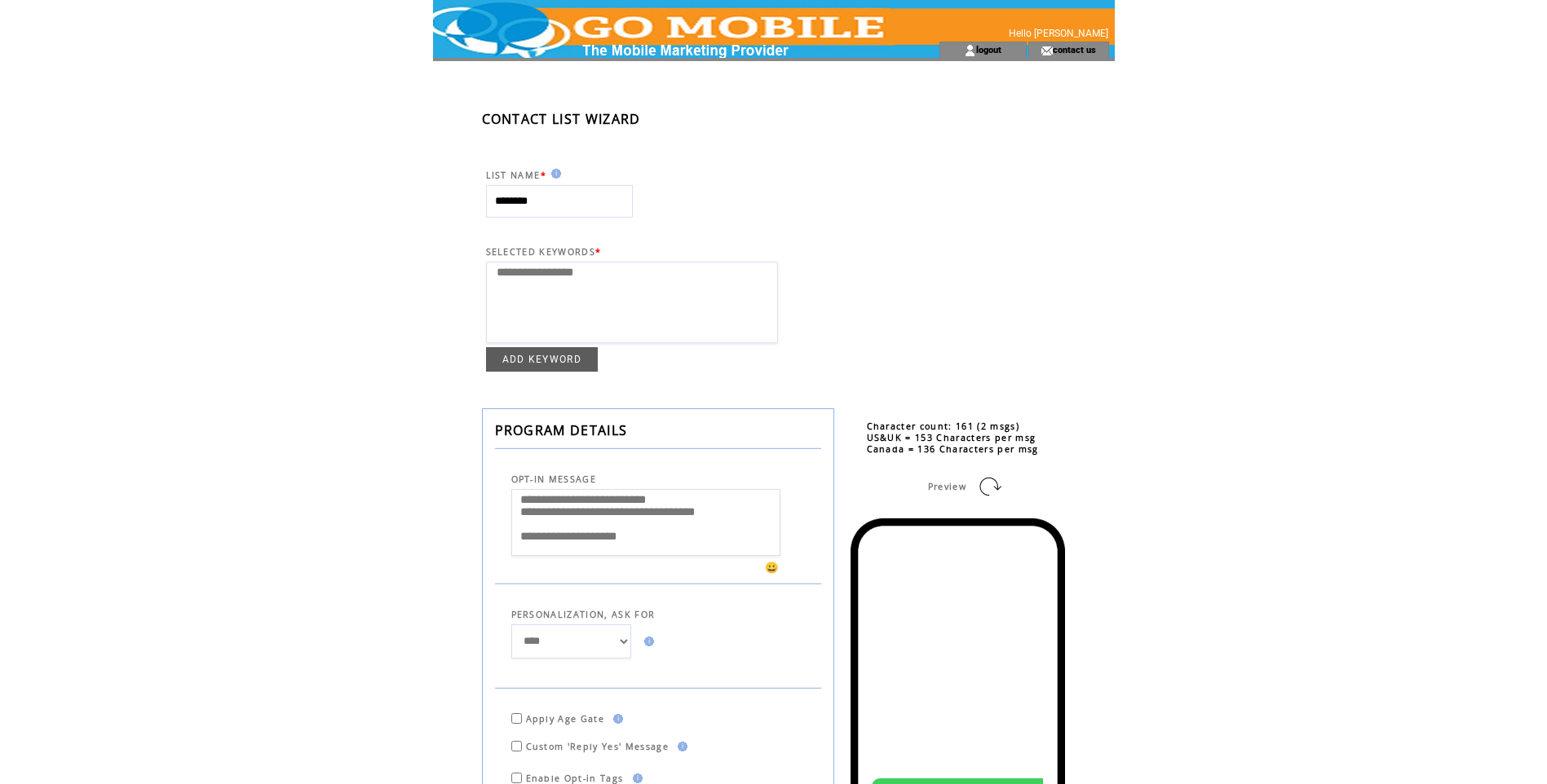
select select
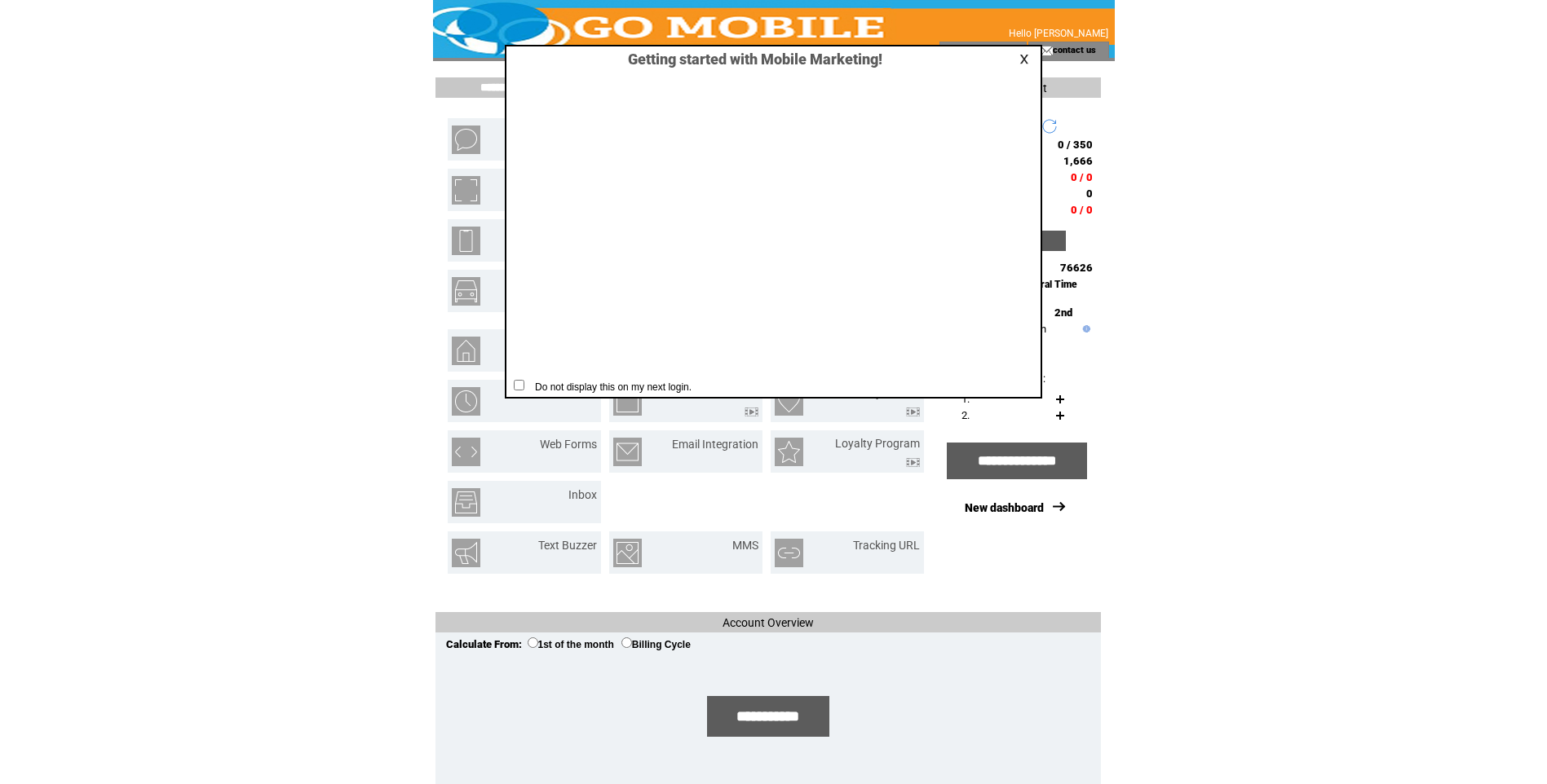
click at [1028, 59] on link at bounding box center [1026, 59] width 15 height 11
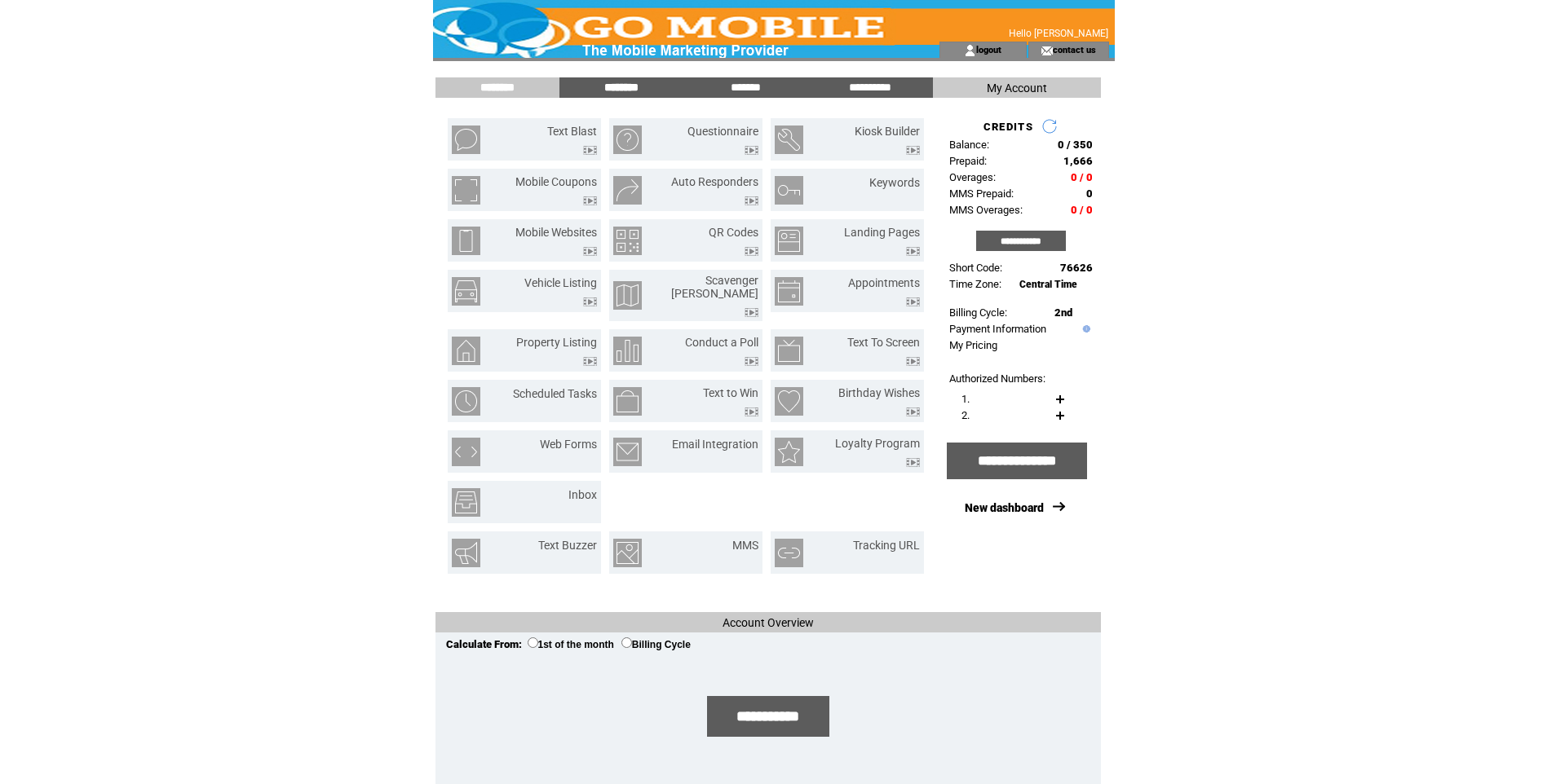
click at [626, 83] on input "********" at bounding box center [621, 88] width 123 height 14
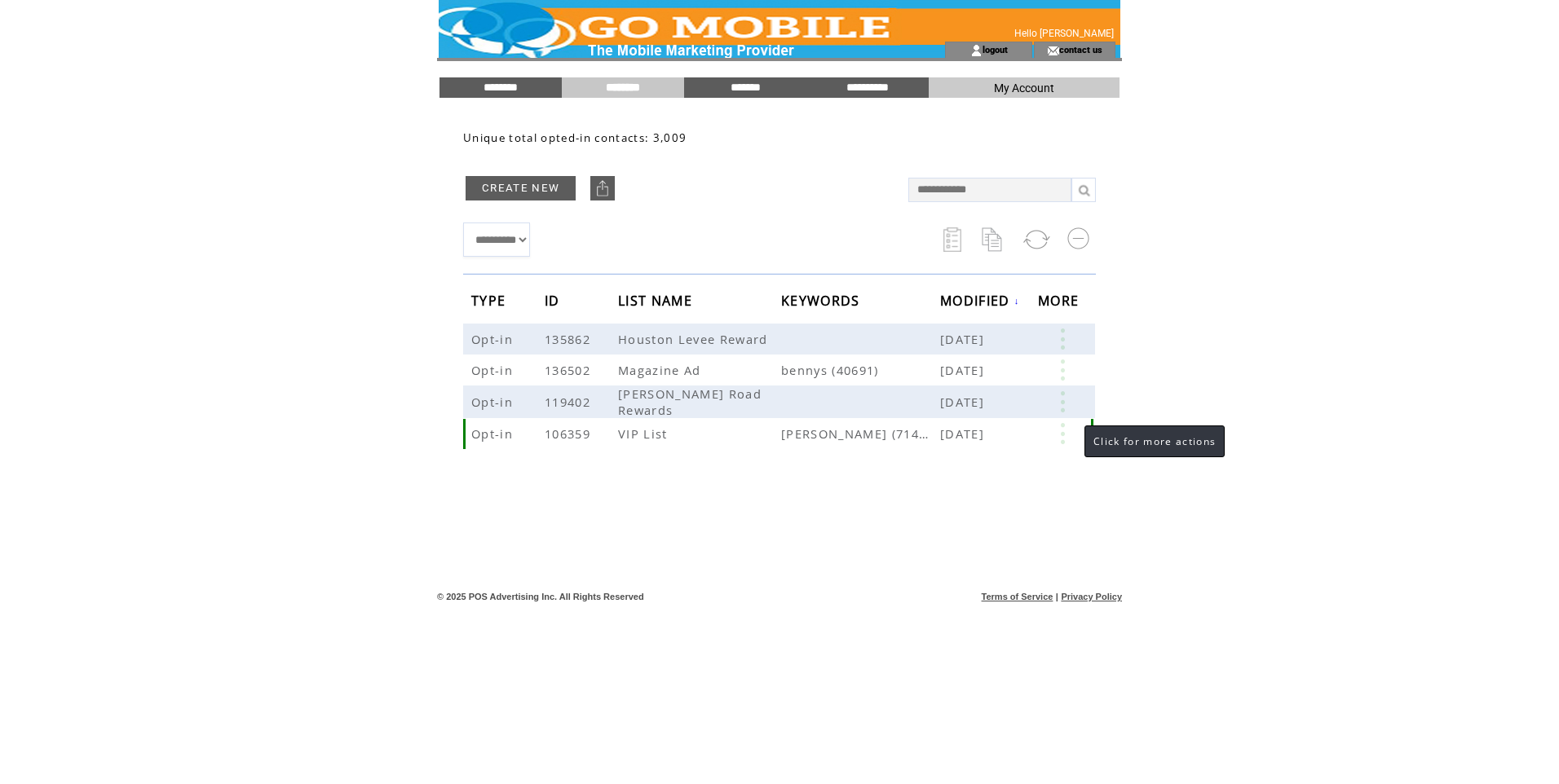
click at [1067, 433] on link at bounding box center [1062, 433] width 49 height 21
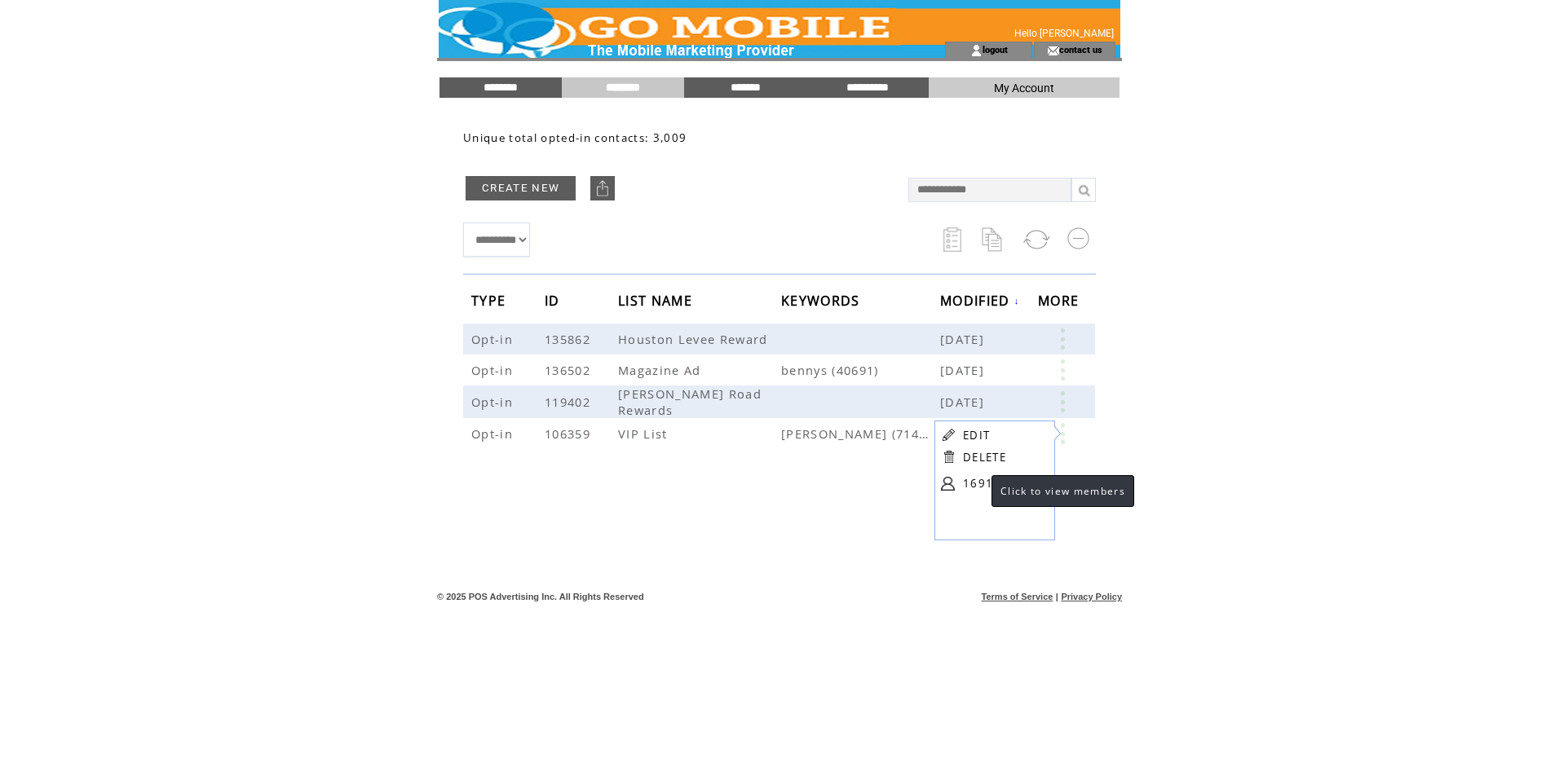
click at [975, 481] on link "1691" at bounding box center [1004, 483] width 82 height 25
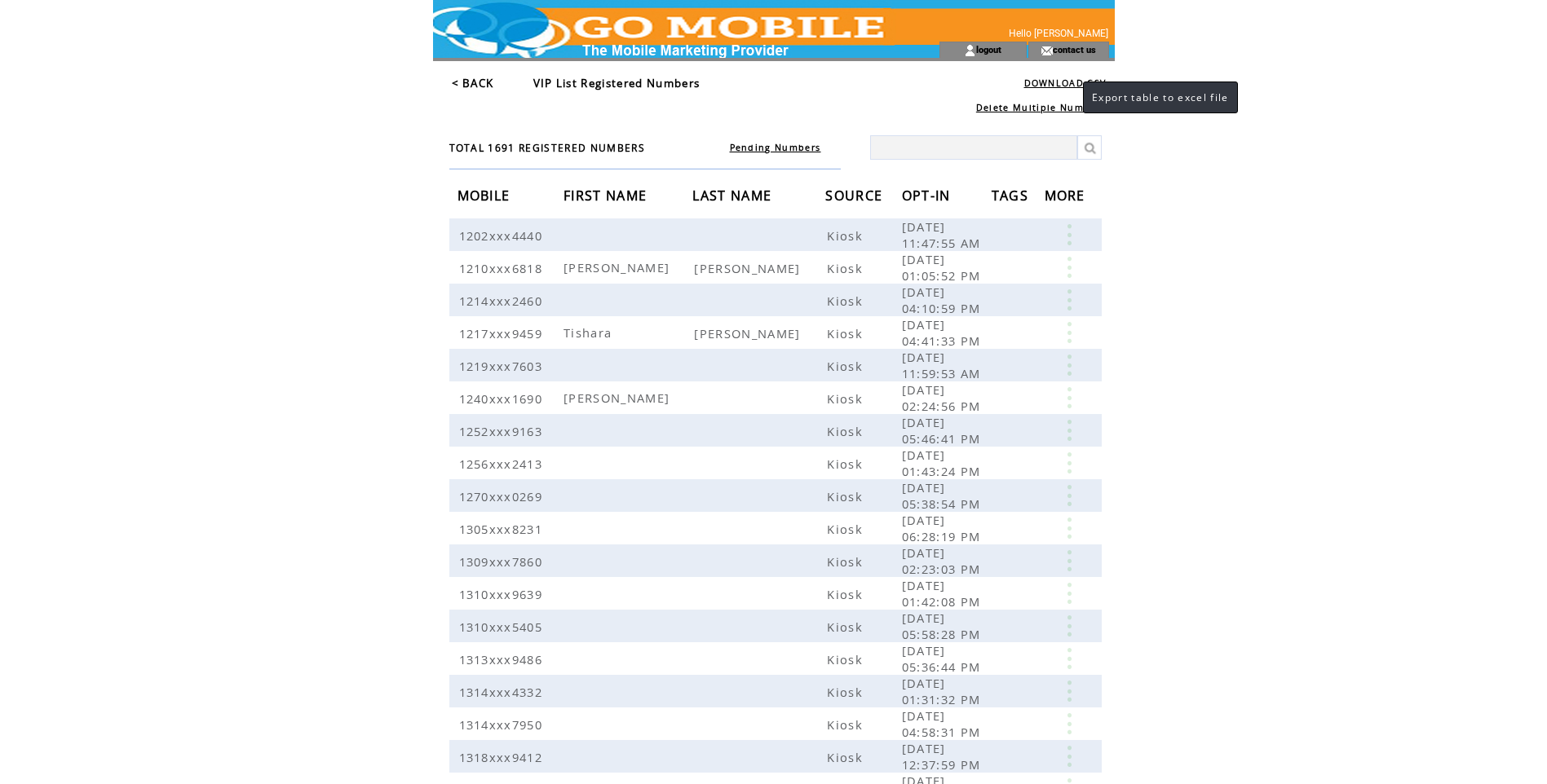
click at [1067, 83] on link "DOWNLOAD CSV" at bounding box center [1065, 83] width 83 height 11
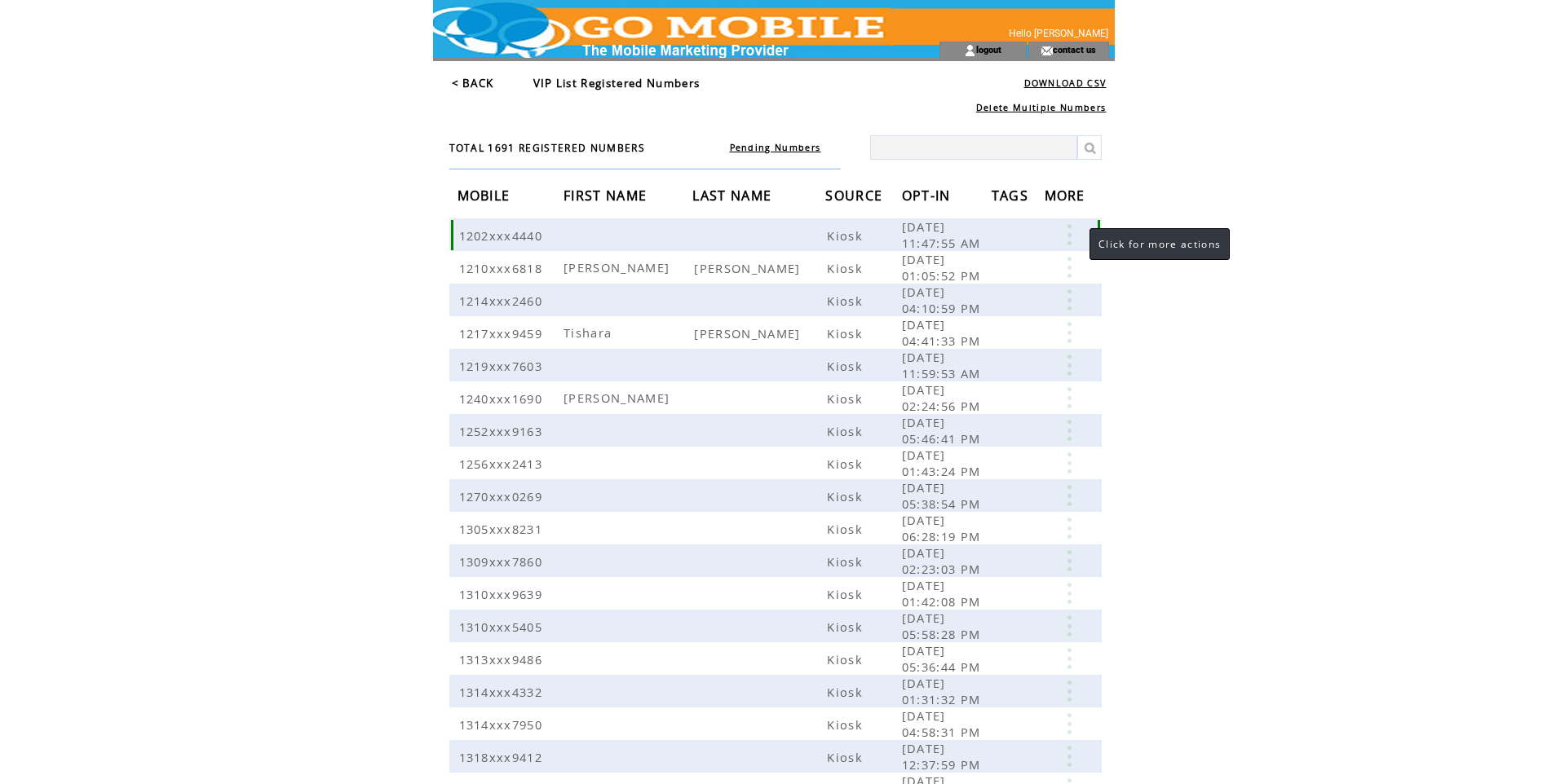
click at [1072, 234] on link at bounding box center [1069, 234] width 49 height 21
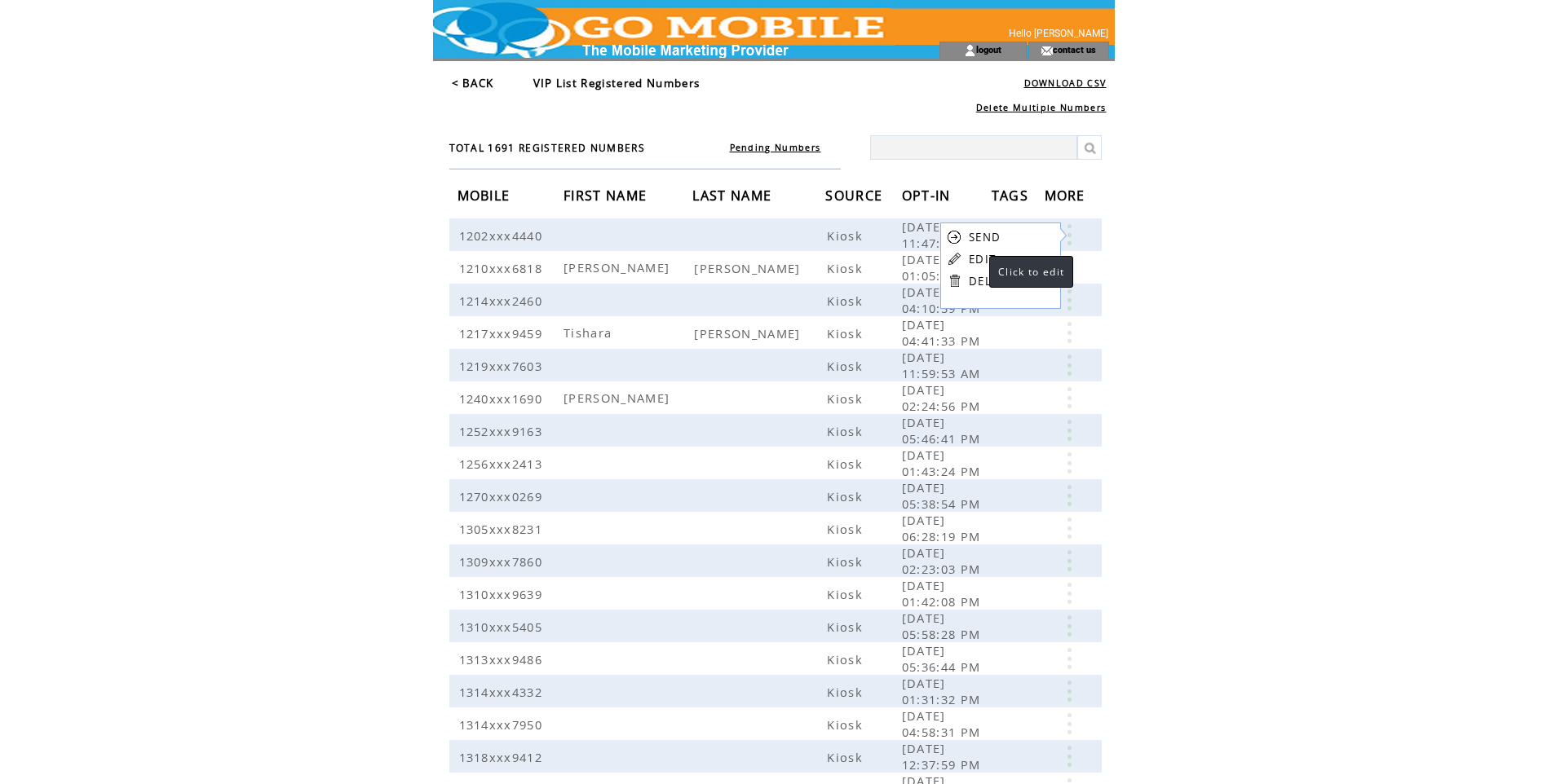
click at [973, 256] on link "EDIT" at bounding box center [982, 258] width 27 height 15
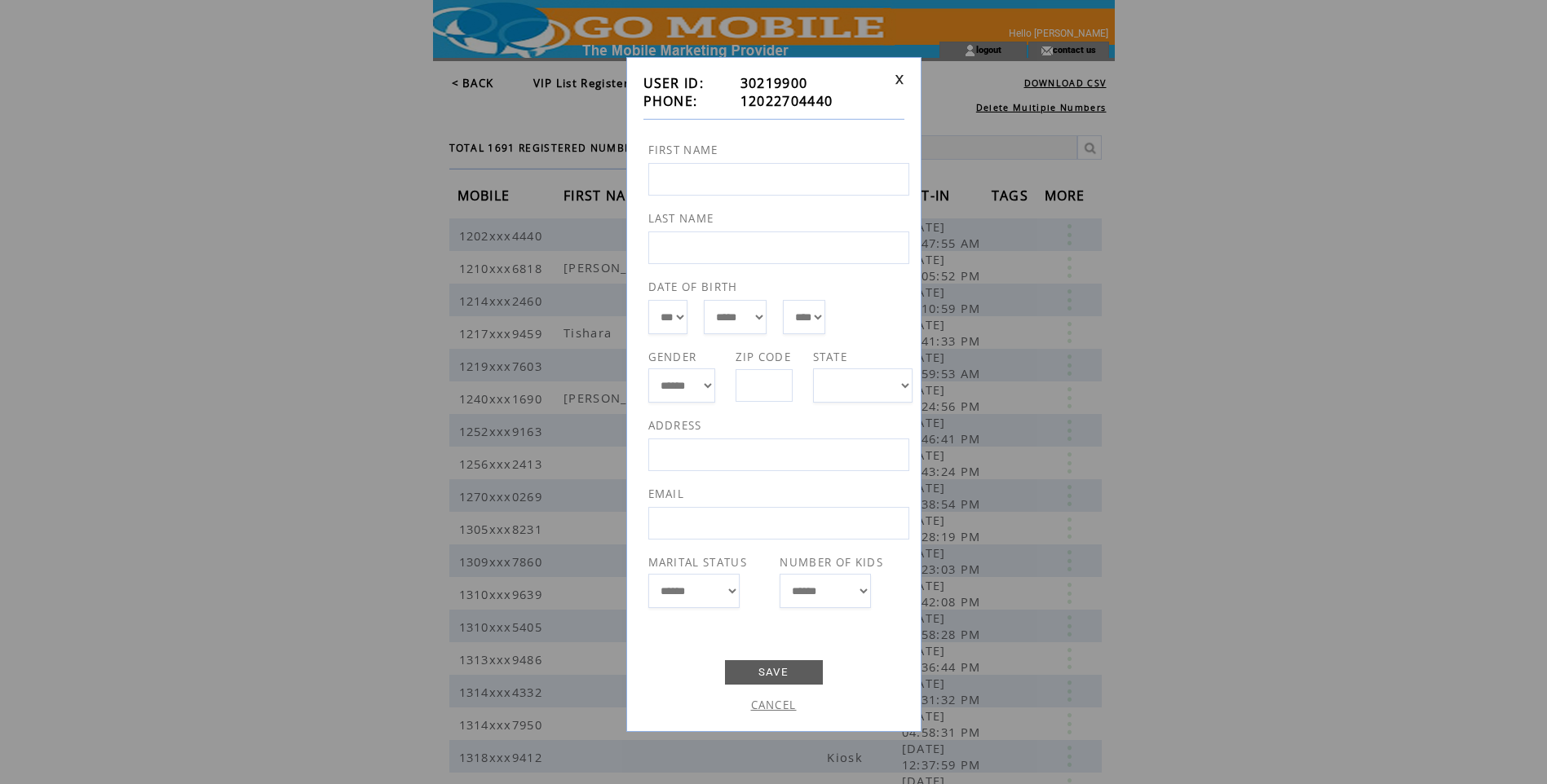
click at [896, 76] on link at bounding box center [899, 79] width 10 height 11
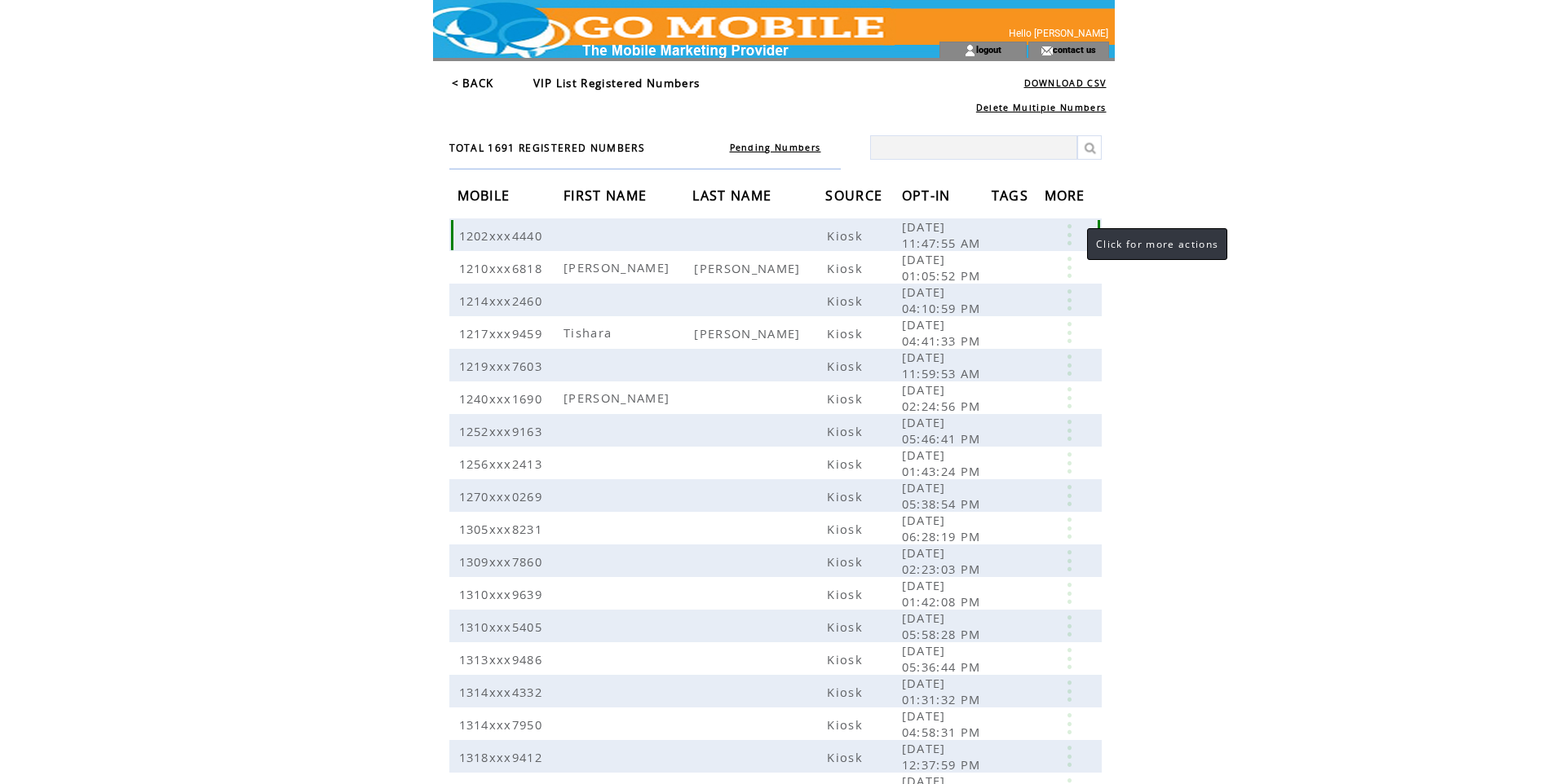
click at [1071, 231] on link at bounding box center [1069, 234] width 49 height 21
click at [997, 233] on link "SEND" at bounding box center [982, 233] width 32 height 15
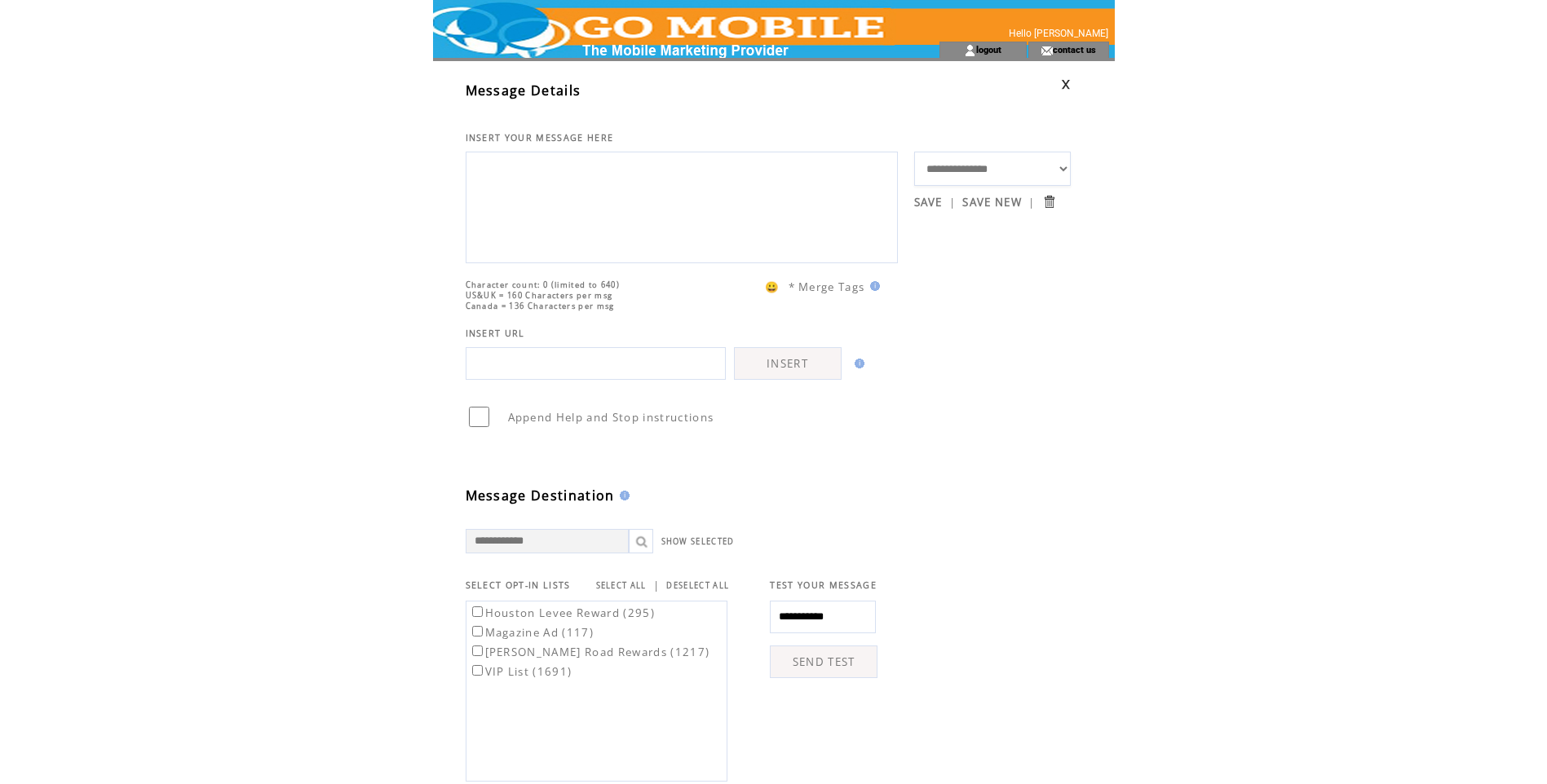
click at [1068, 78] on td at bounding box center [992, 84] width 157 height 30
click at [1065, 82] on link at bounding box center [1066, 84] width 10 height 11
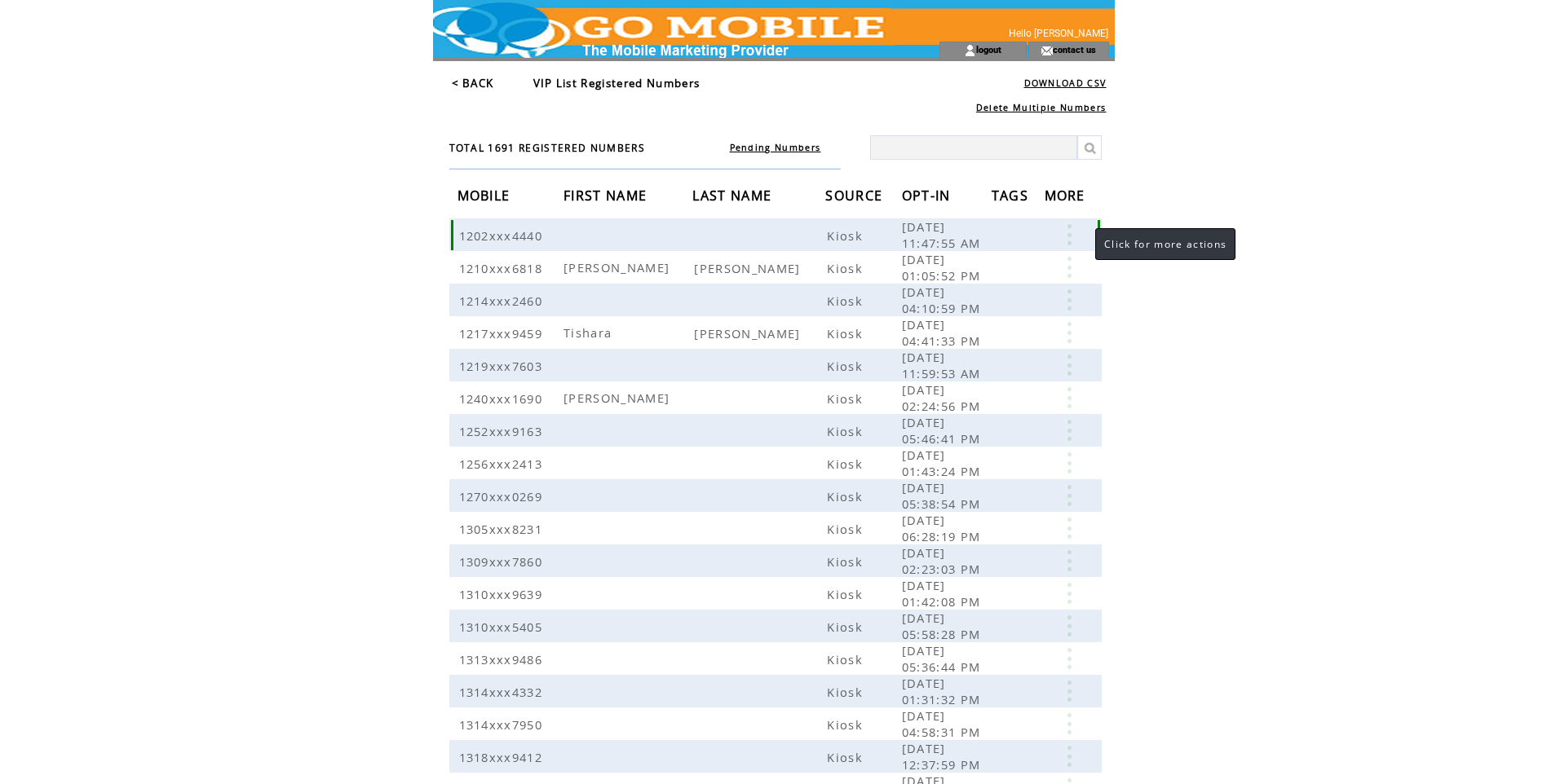
click at [1068, 234] on link at bounding box center [1069, 234] width 49 height 21
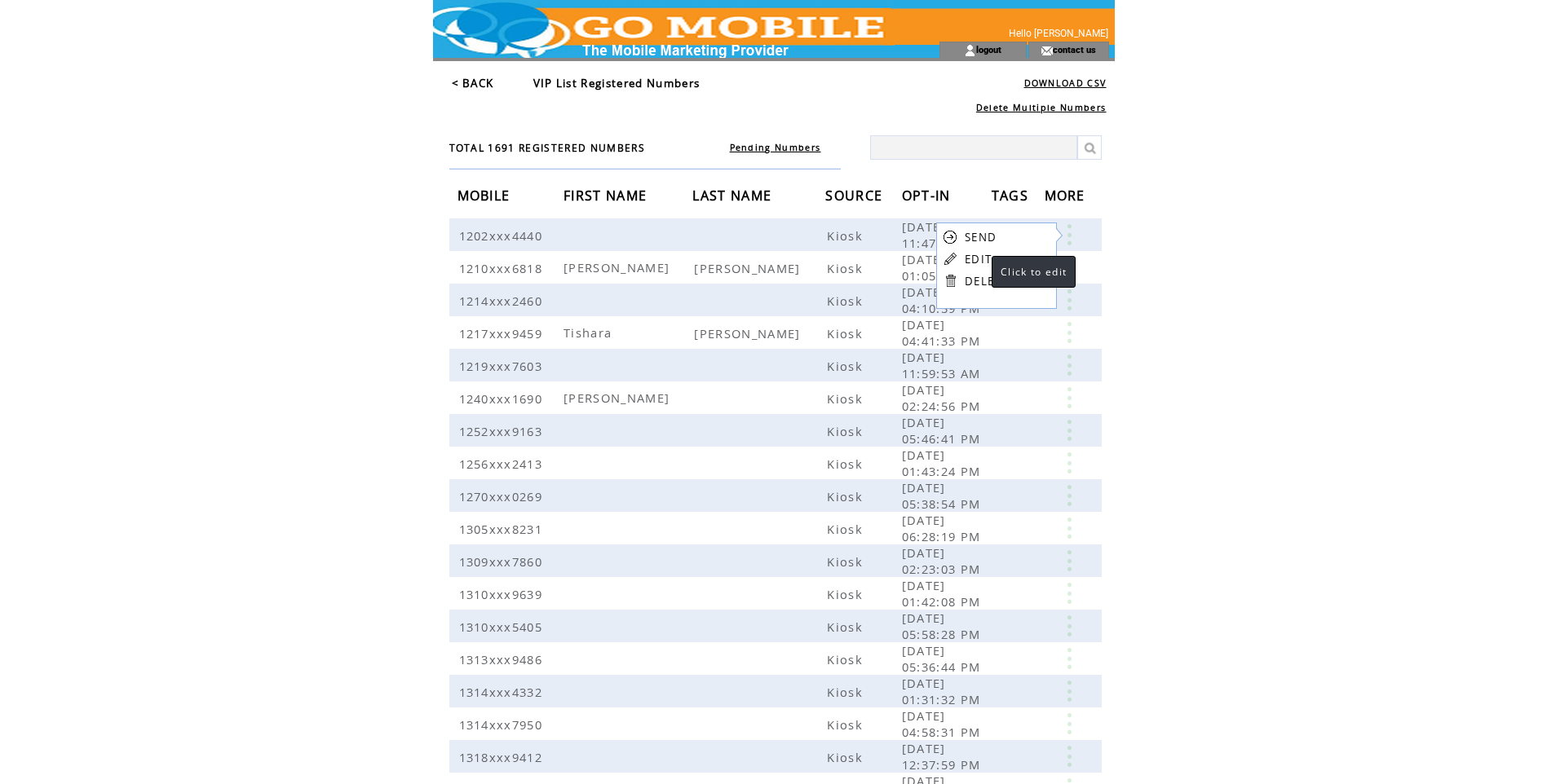
click at [975, 260] on link "EDIT" at bounding box center [978, 258] width 27 height 15
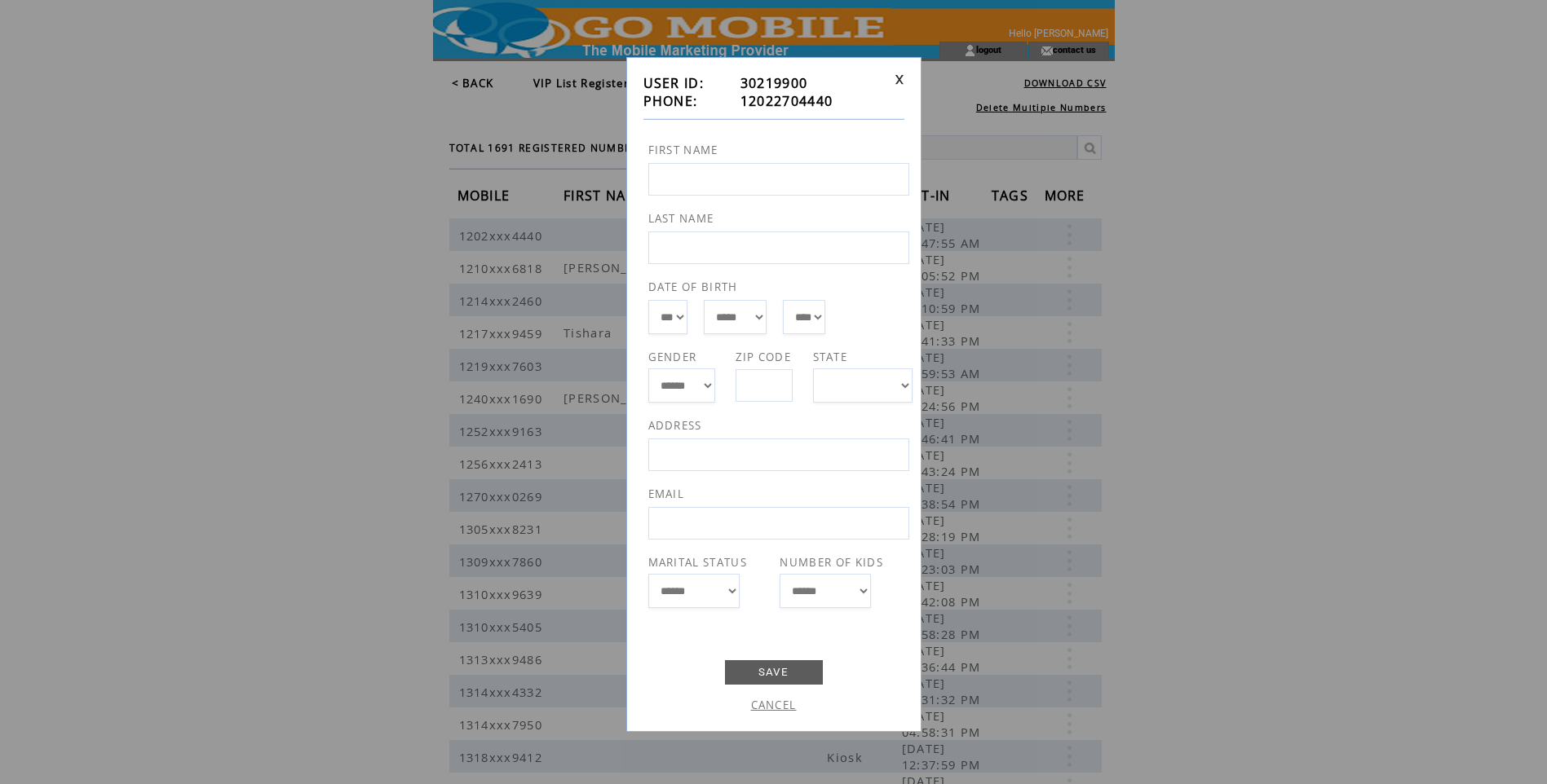
click at [895, 80] on link at bounding box center [899, 79] width 10 height 11
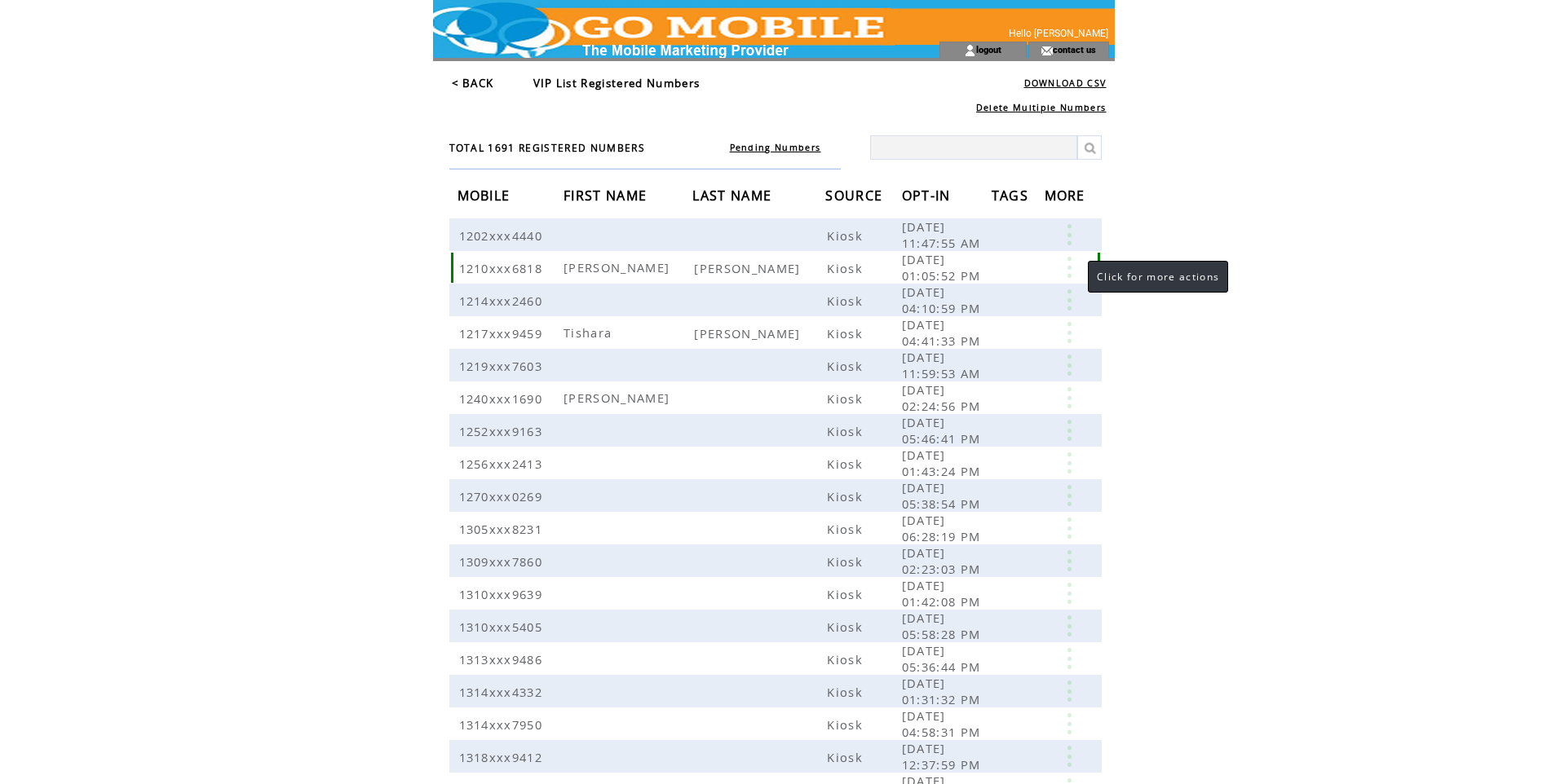
click at [1072, 265] on link at bounding box center [1069, 266] width 49 height 21
click at [991, 291] on link "EDIT" at bounding box center [981, 290] width 27 height 15
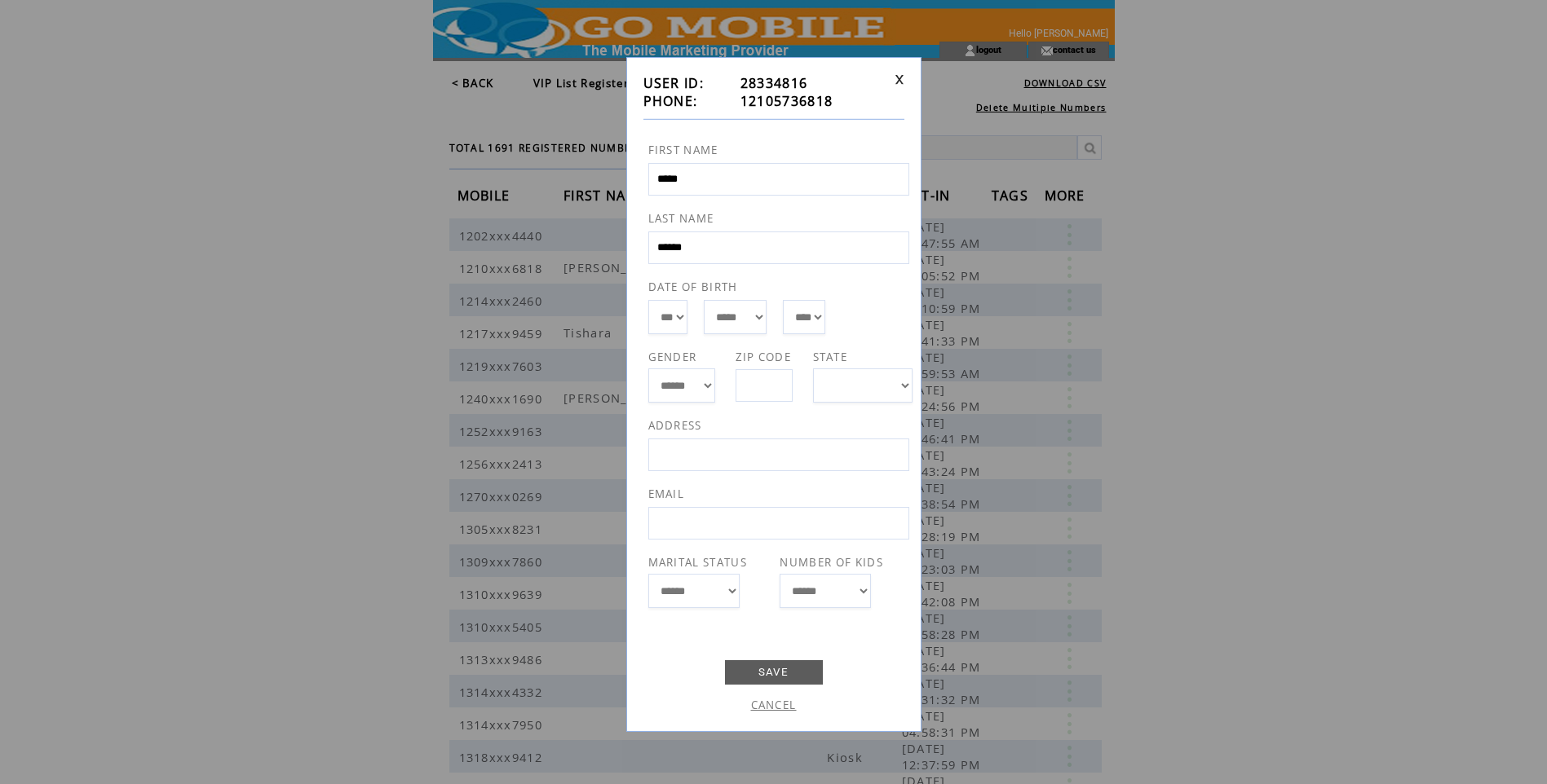
click at [898, 79] on link at bounding box center [899, 79] width 10 height 11
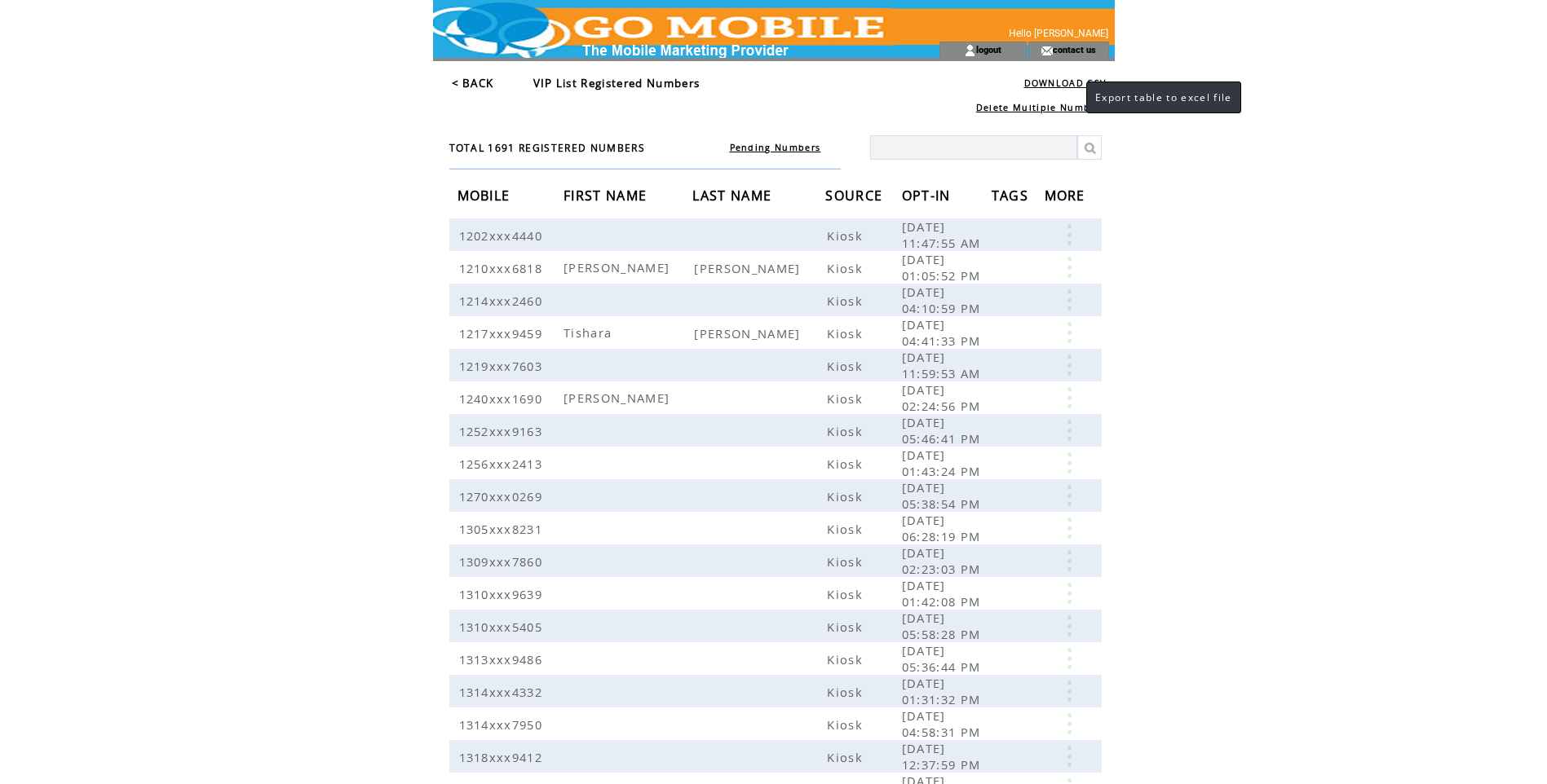
click at [1070, 82] on link "DOWNLOAD CSV" at bounding box center [1065, 83] width 83 height 11
click at [1188, 249] on html "**********" at bounding box center [774, 392] width 1547 height 784
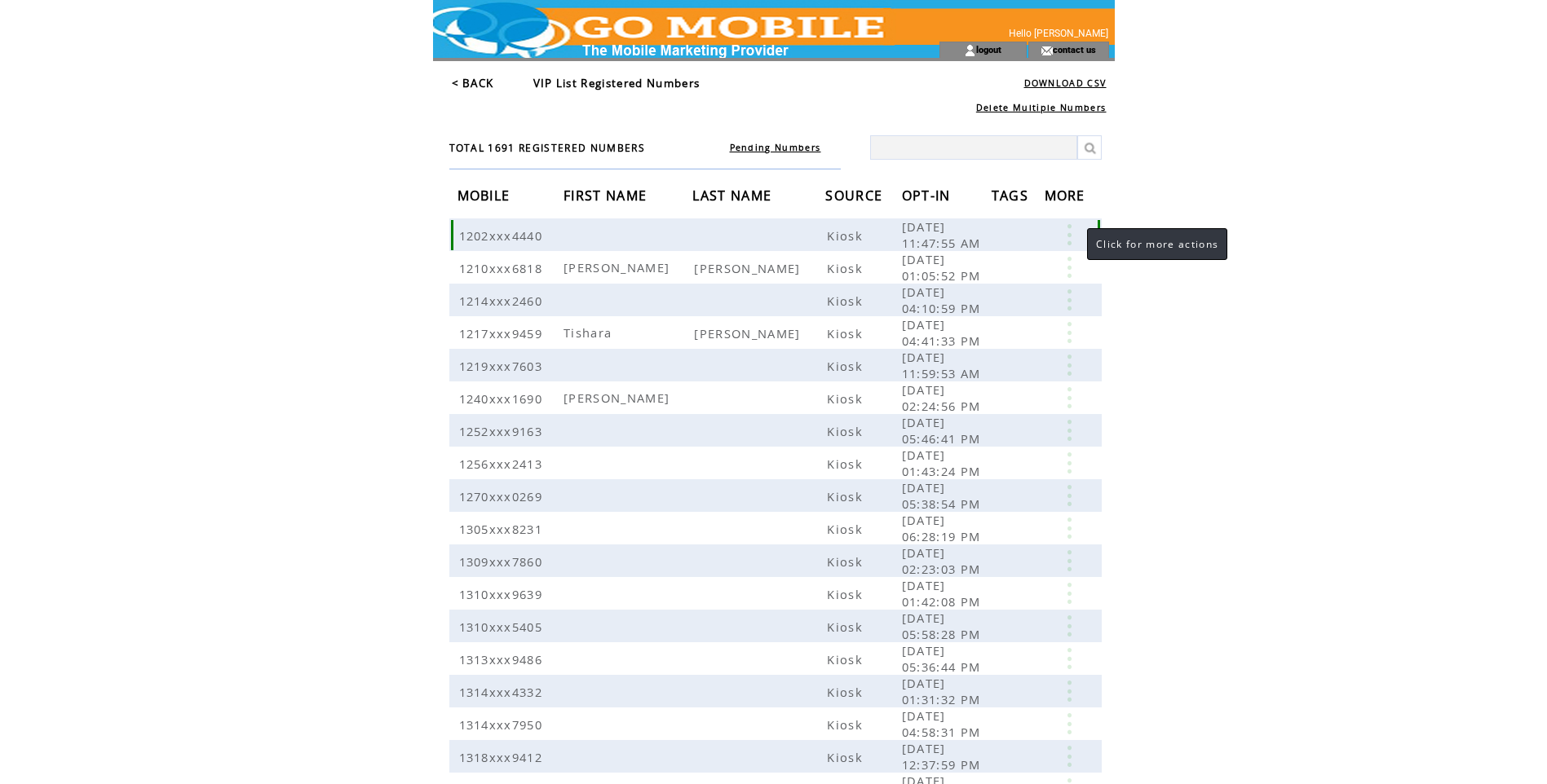
click at [1071, 236] on link at bounding box center [1069, 234] width 49 height 21
click at [466, 81] on link "< BACK" at bounding box center [473, 83] width 42 height 15
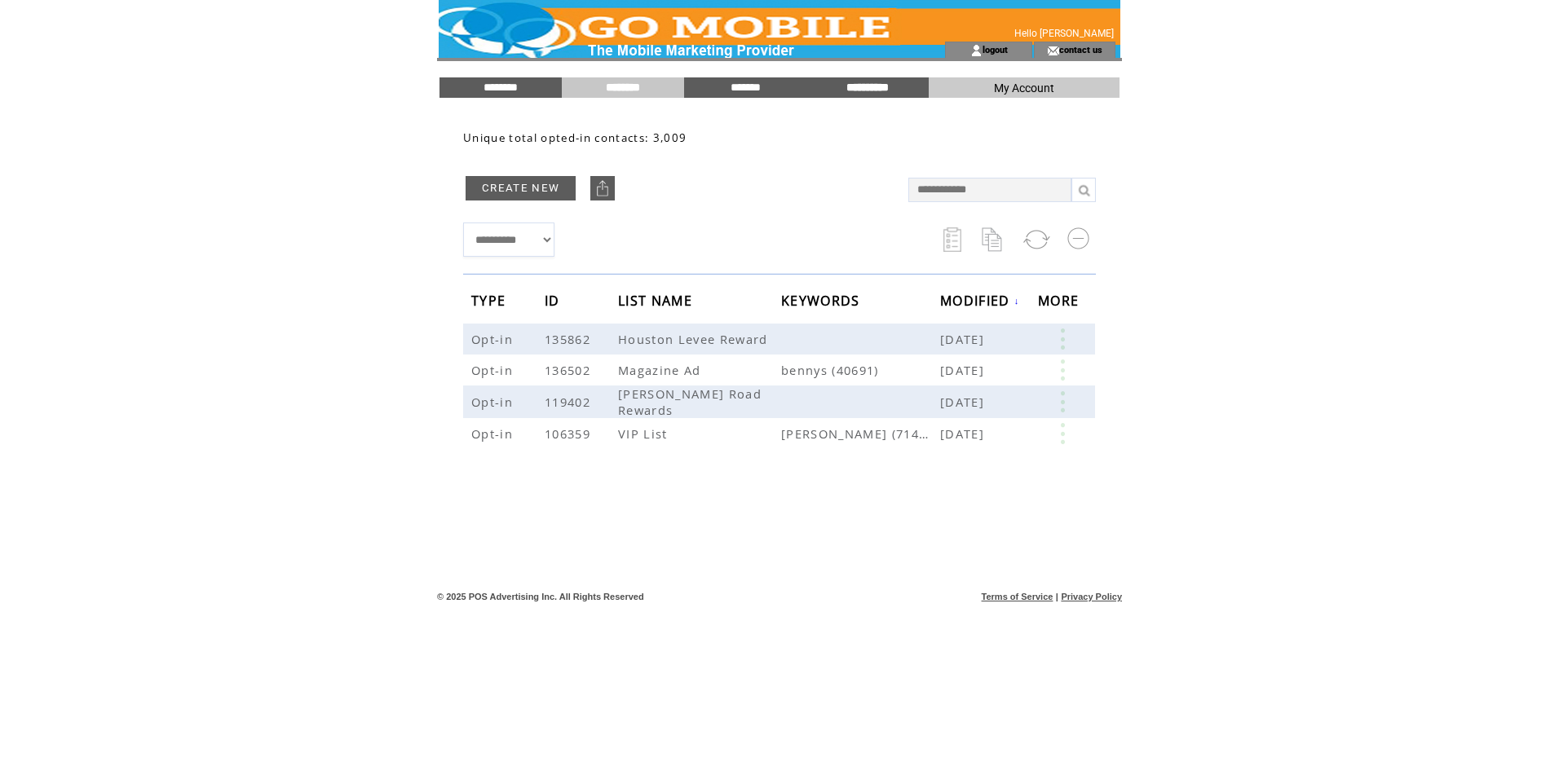
click at [865, 87] on input "**********" at bounding box center [867, 88] width 123 height 14
